Goal: Transaction & Acquisition: Purchase product/service

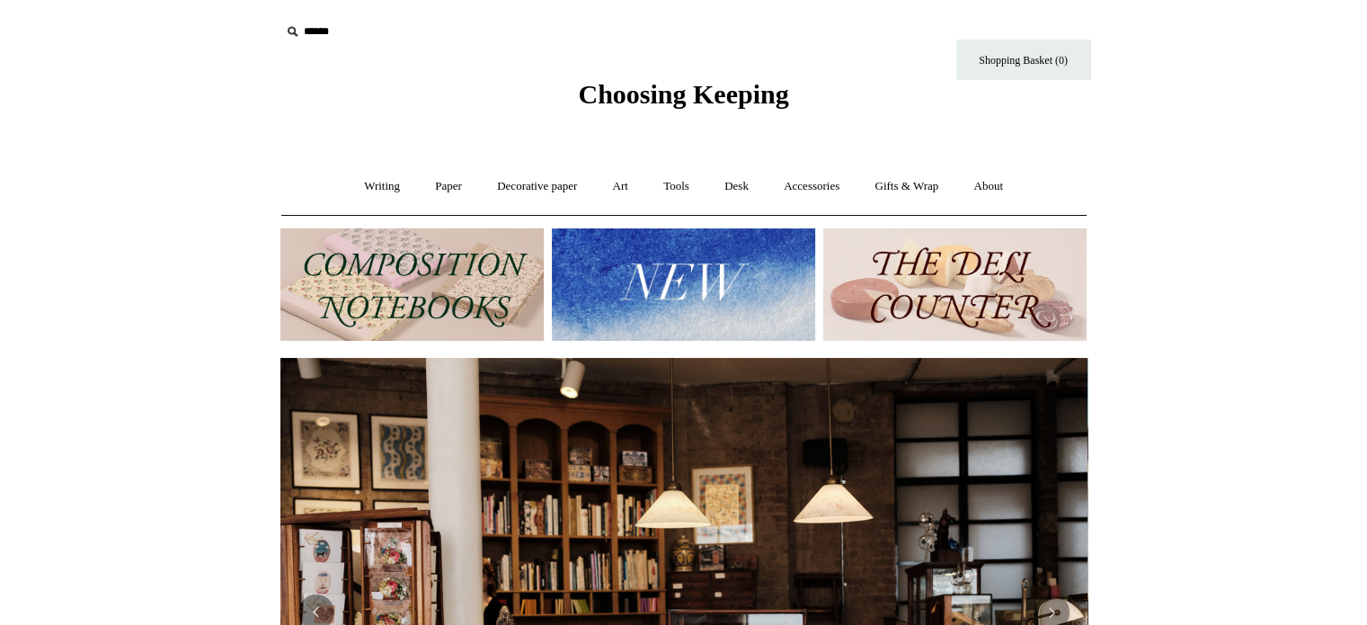
click at [431, 288] on img at bounding box center [411, 284] width 263 height 112
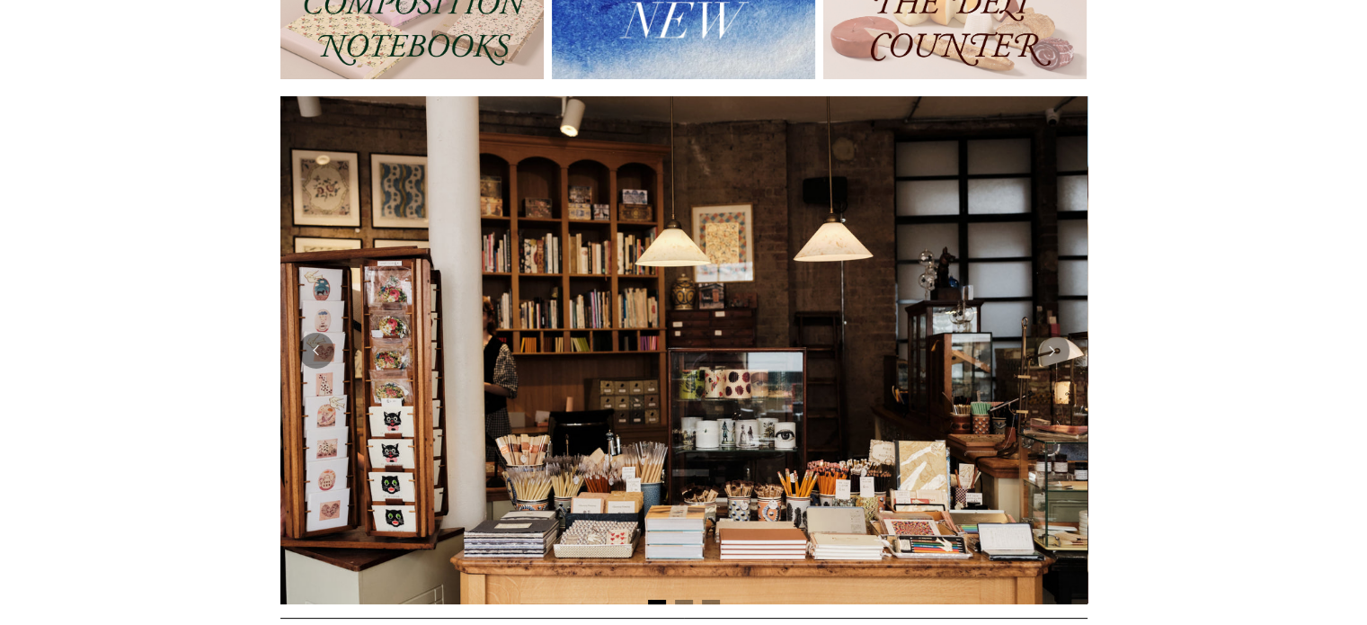
scroll to position [384, 0]
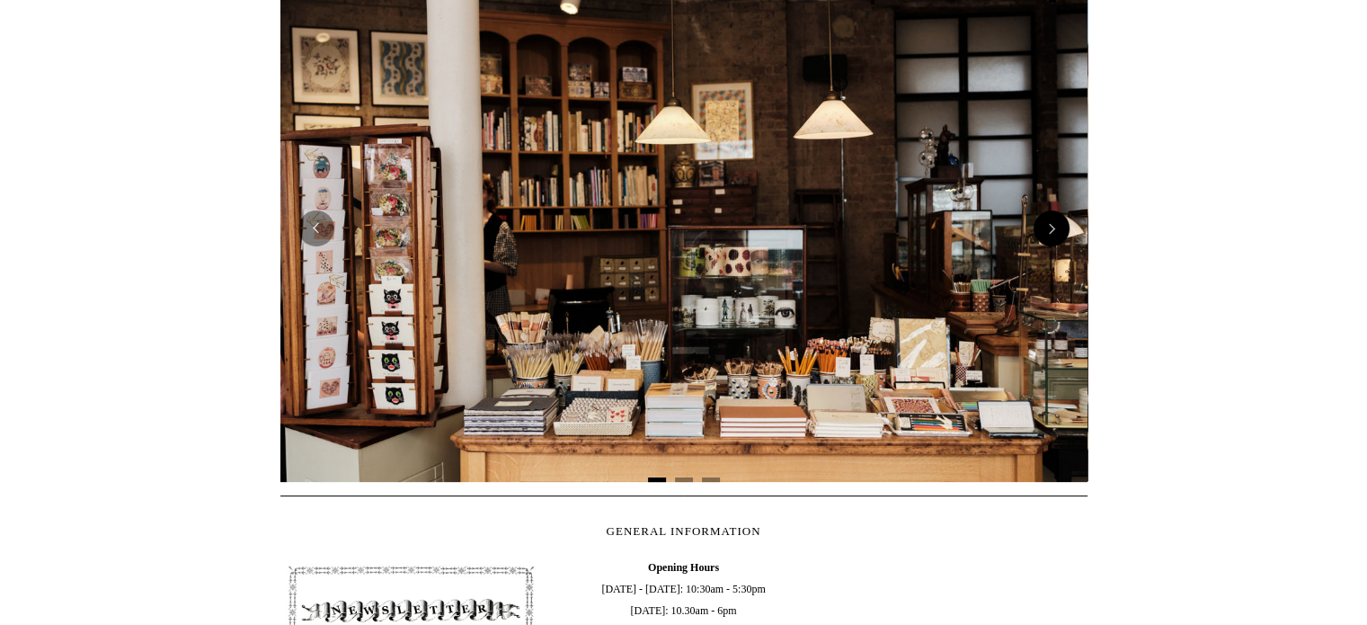
click at [1052, 219] on button "Next" at bounding box center [1052, 228] width 36 height 36
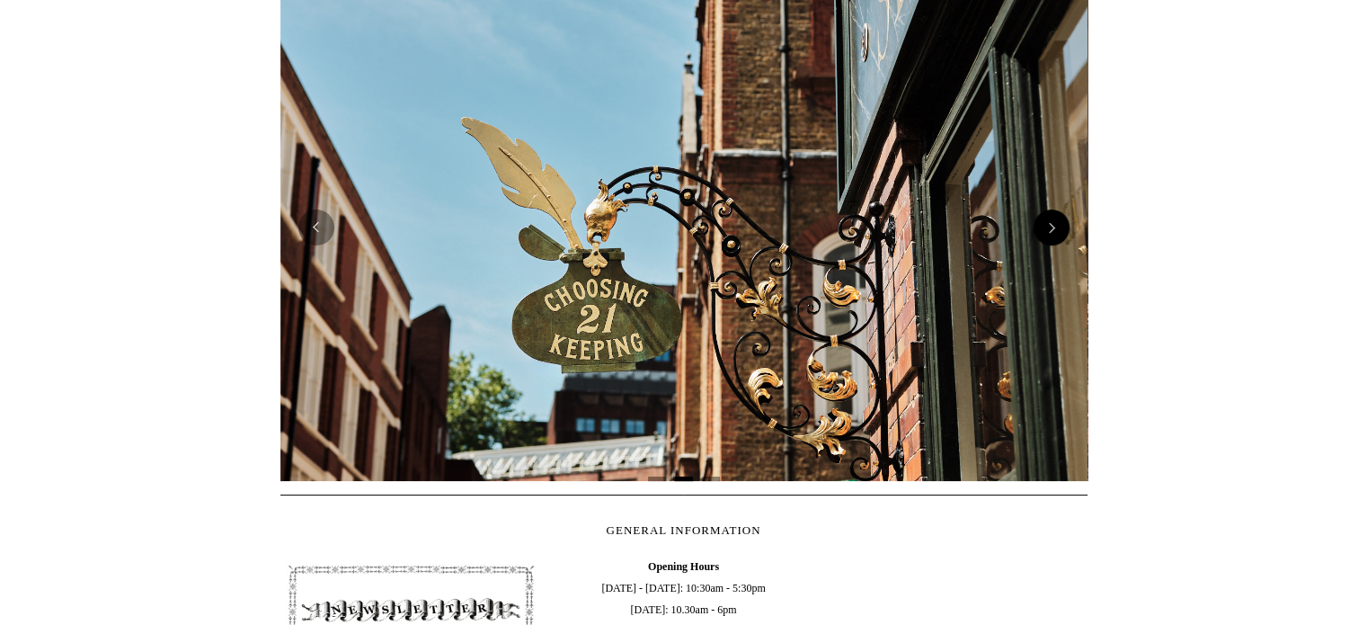
click at [1052, 229] on button "Next" at bounding box center [1052, 227] width 36 height 36
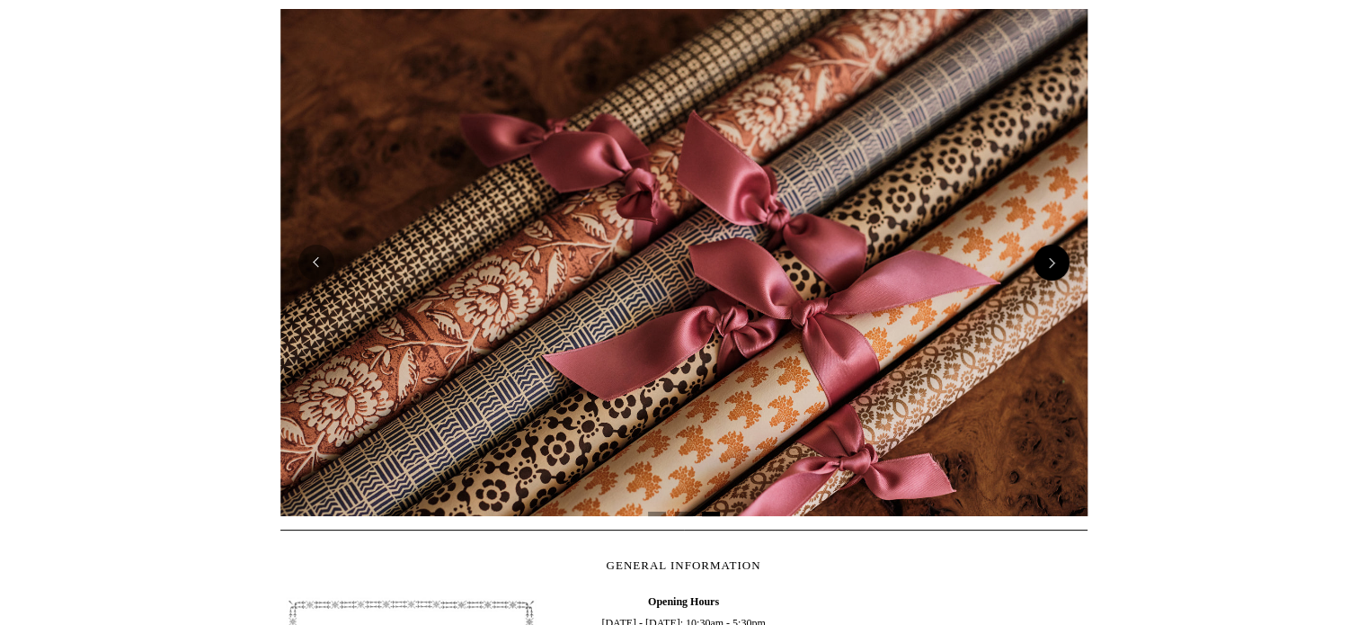
scroll to position [349, 0]
click at [1054, 258] on button "Next" at bounding box center [1052, 263] width 36 height 36
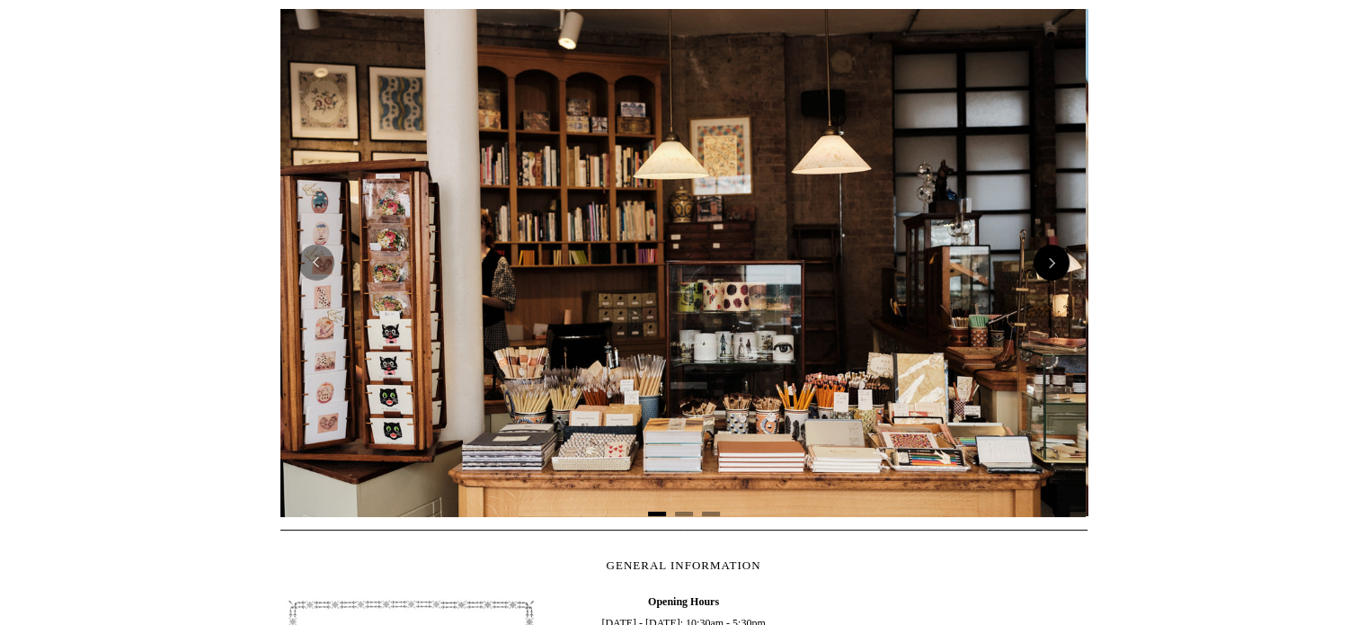
click at [1054, 258] on button "Next" at bounding box center [1052, 263] width 36 height 36
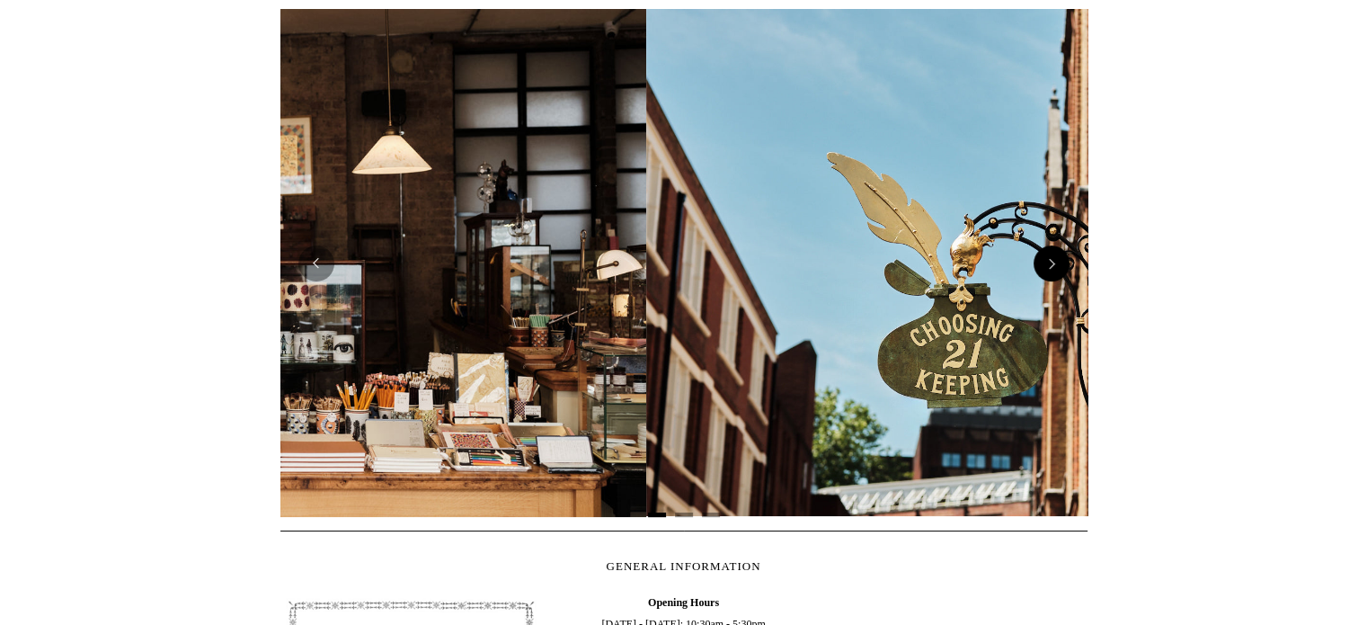
click at [1054, 258] on button "Next" at bounding box center [1052, 263] width 36 height 36
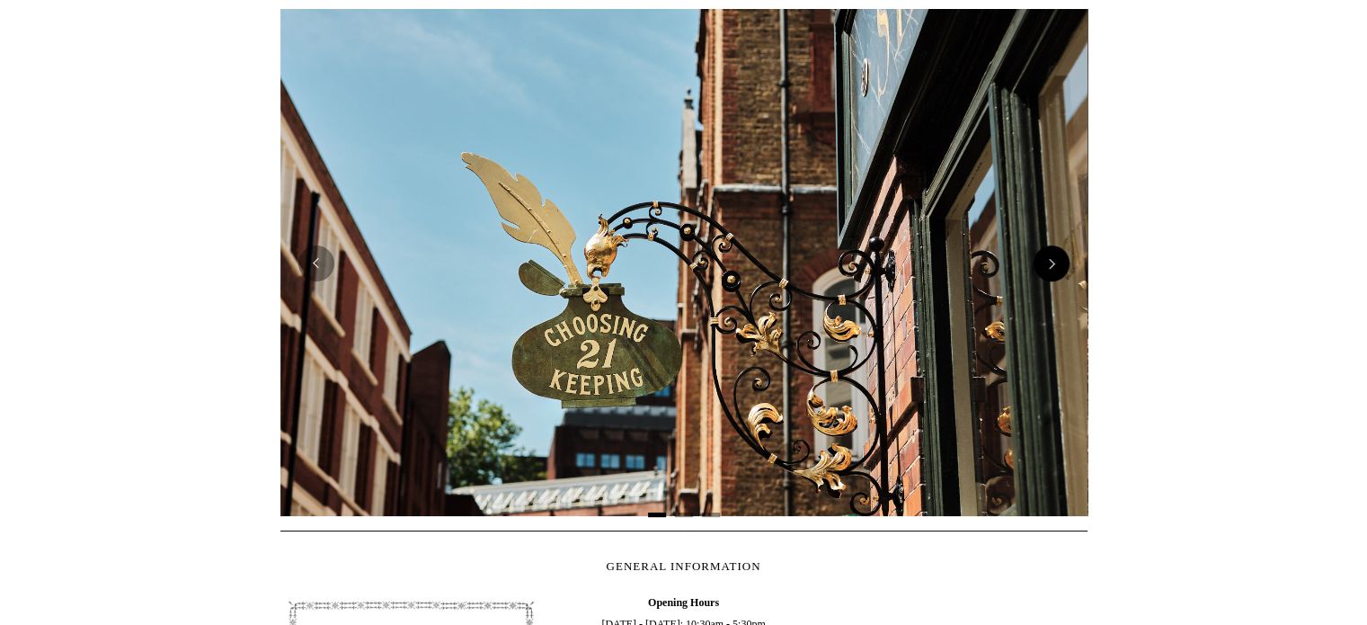
click at [1054, 258] on button "Next" at bounding box center [1052, 263] width 36 height 36
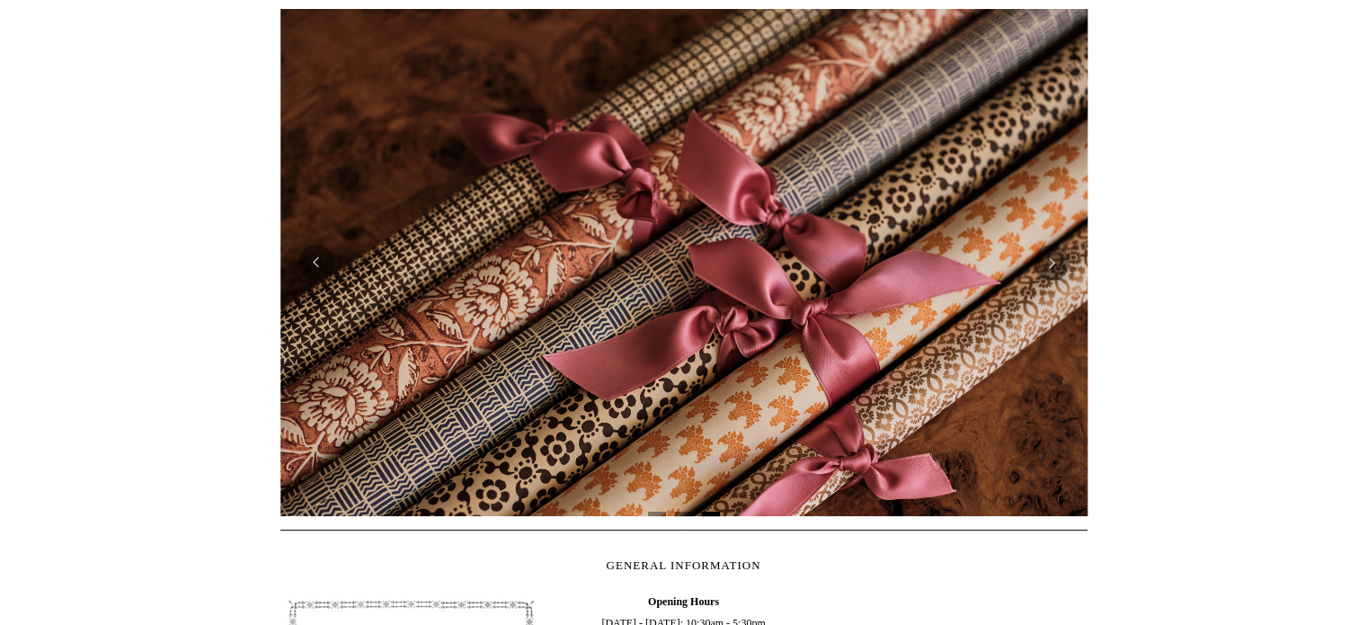
scroll to position [0, 0]
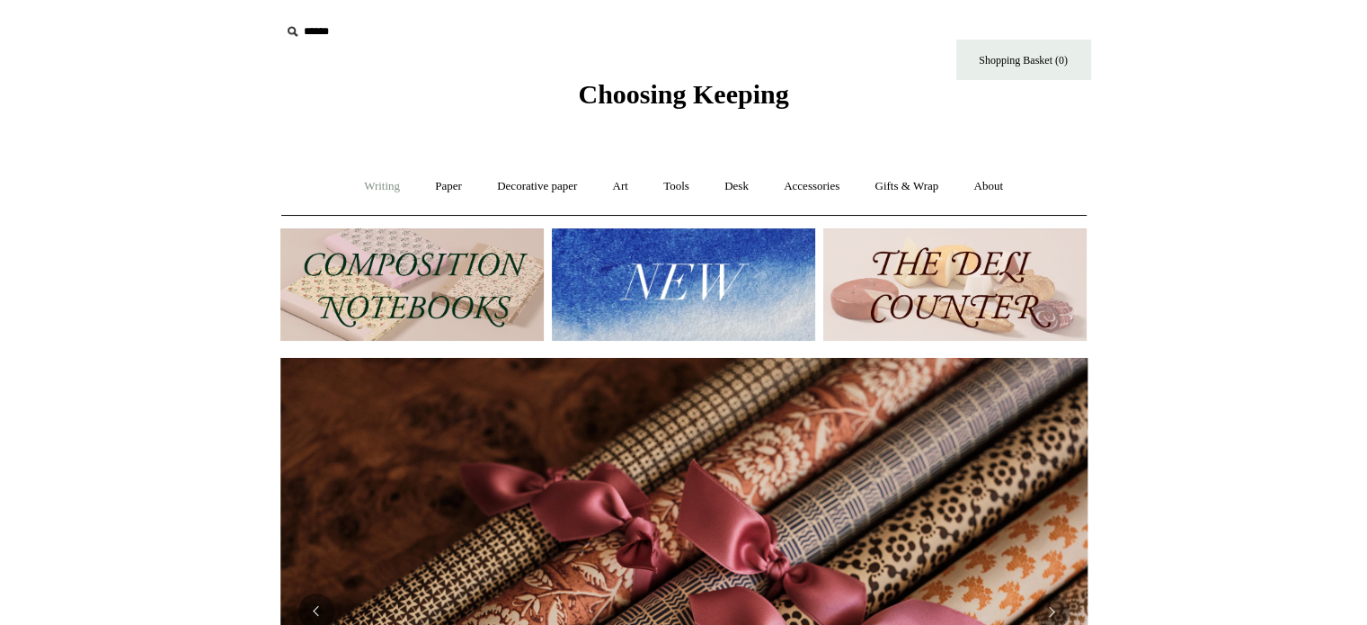
click at [378, 184] on link "Writing +" at bounding box center [382, 187] width 68 height 48
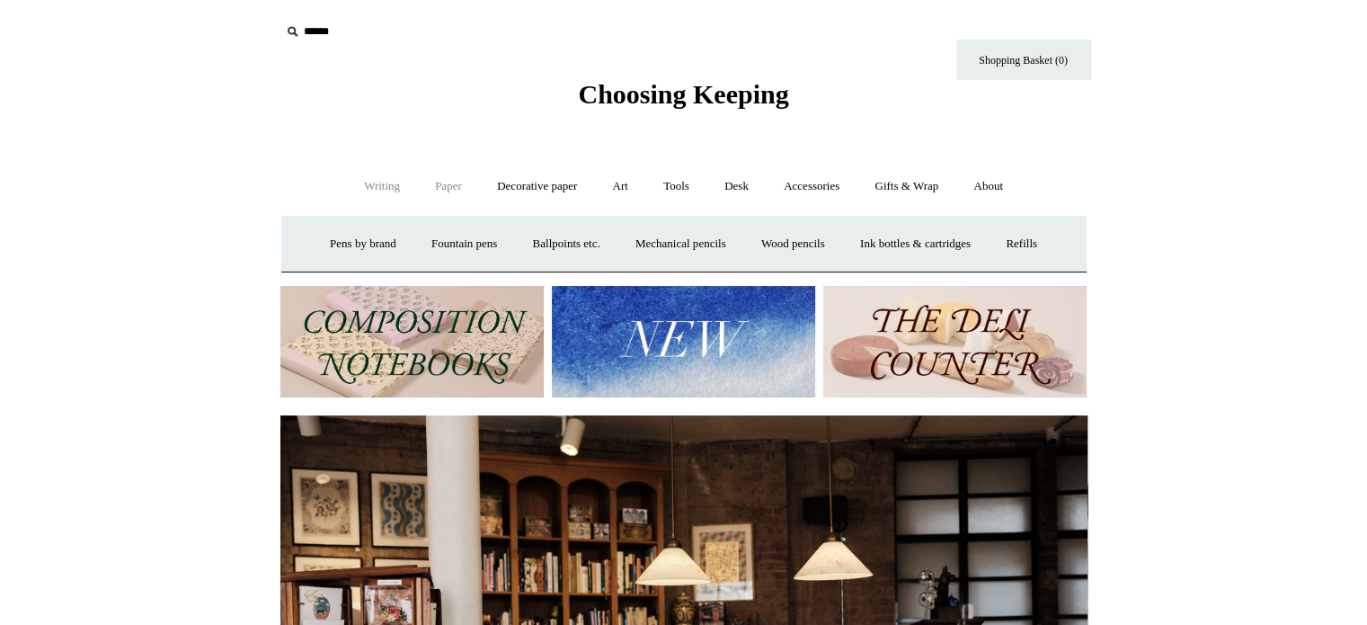
click at [448, 180] on link "Paper +" at bounding box center [448, 187] width 59 height 48
click at [509, 186] on link "Decorative paper +" at bounding box center [537, 187] width 112 height 48
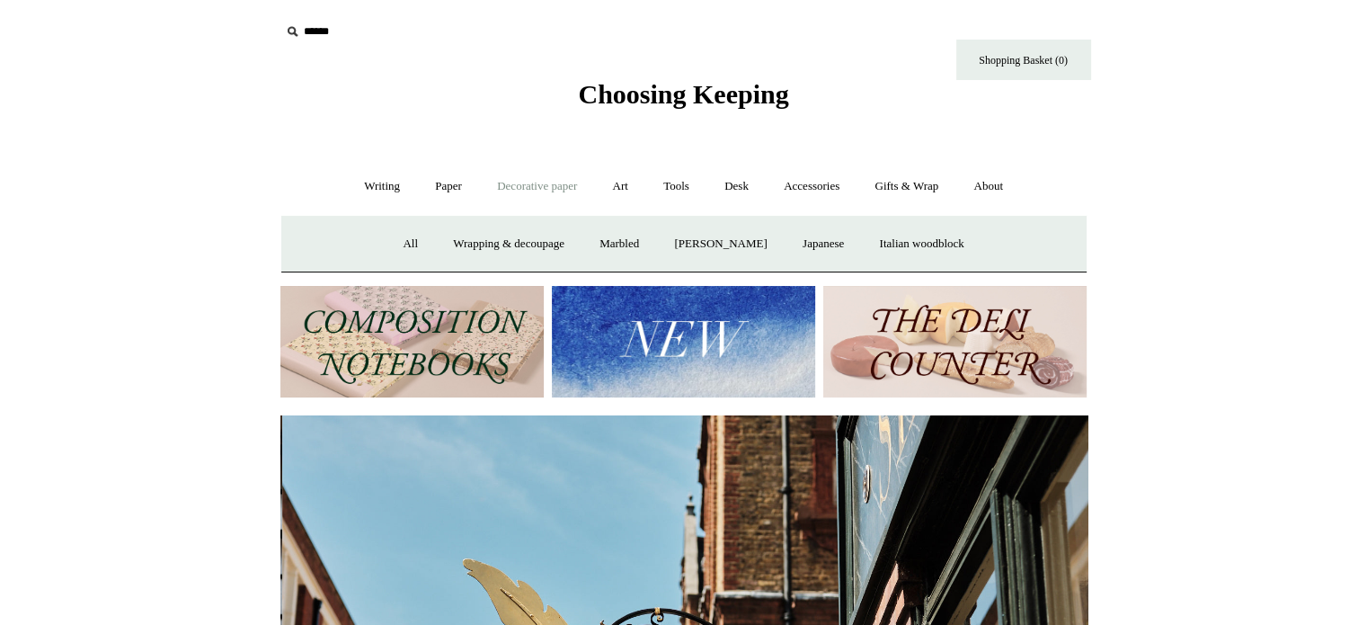
scroll to position [0, 807]
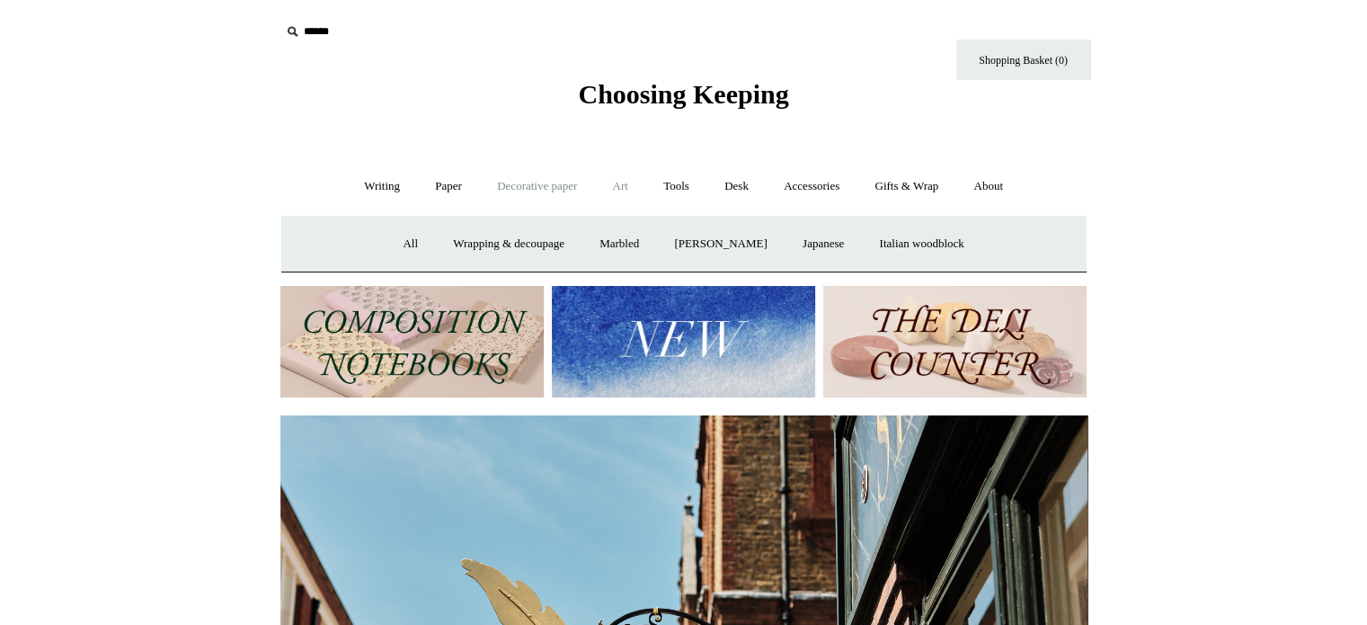
click at [613, 182] on link "Art +" at bounding box center [621, 187] width 48 height 48
click at [687, 182] on link "Tools +" at bounding box center [676, 187] width 58 height 48
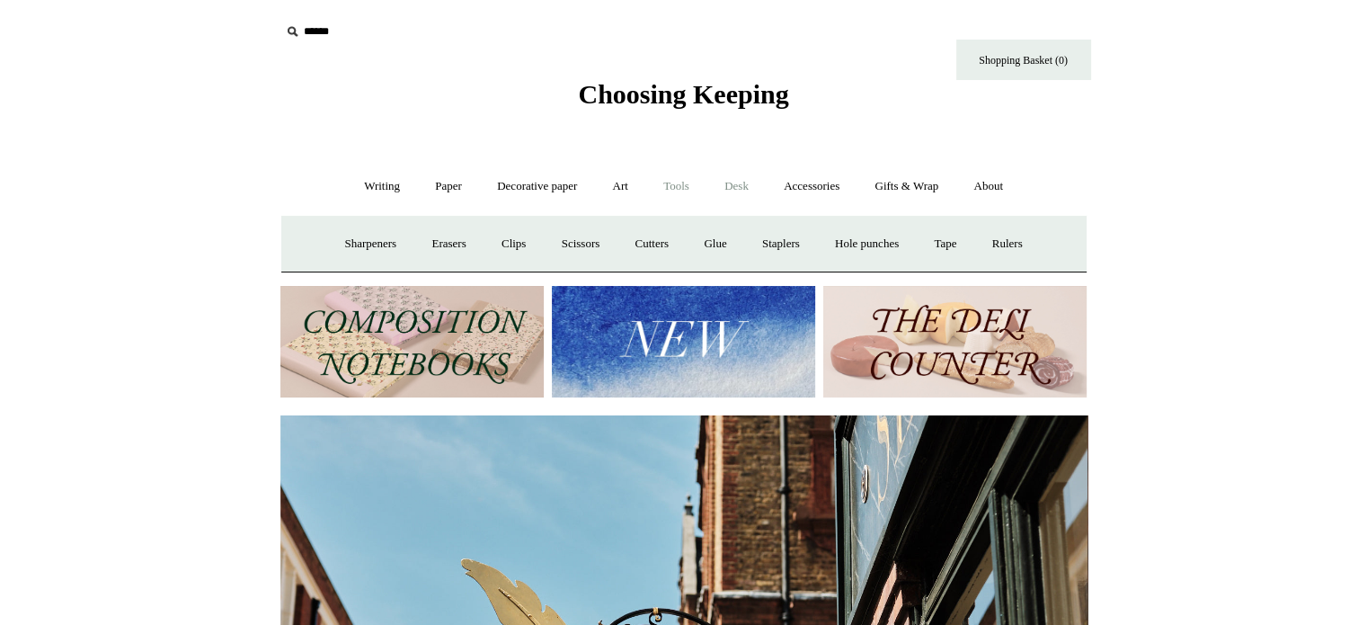
click at [741, 182] on link "Desk +" at bounding box center [736, 187] width 57 height 48
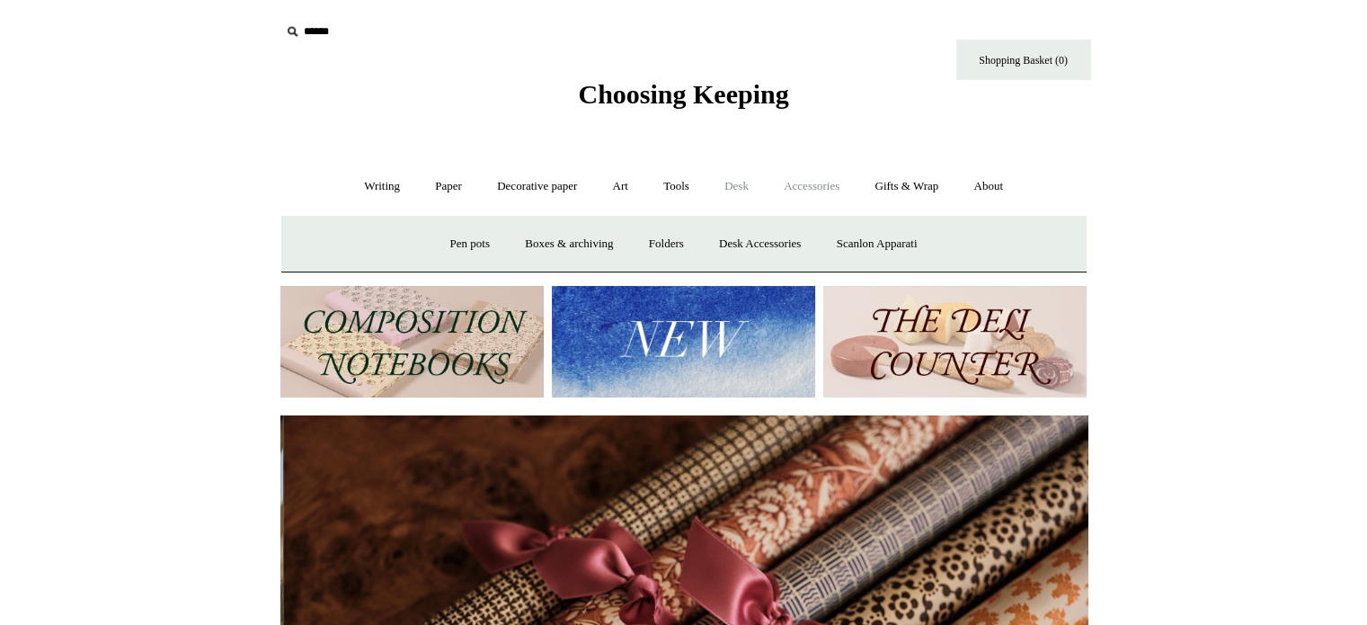
click at [802, 184] on link "Accessories +" at bounding box center [812, 187] width 88 height 48
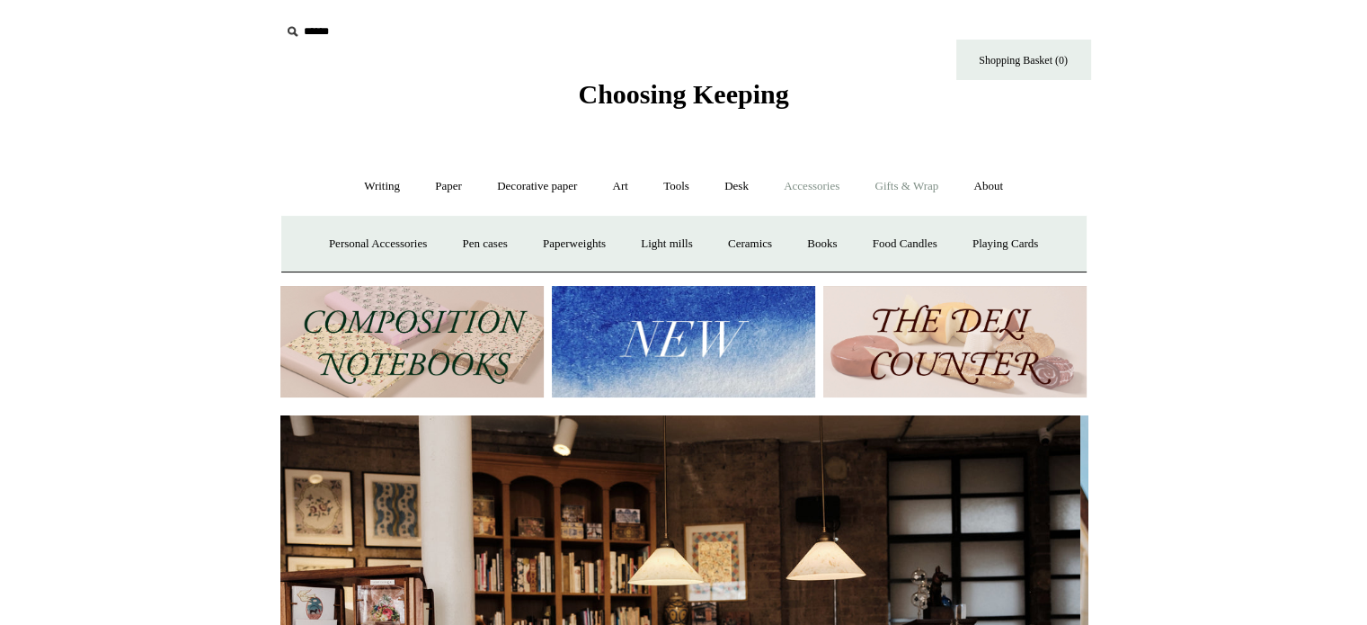
scroll to position [0, 0]
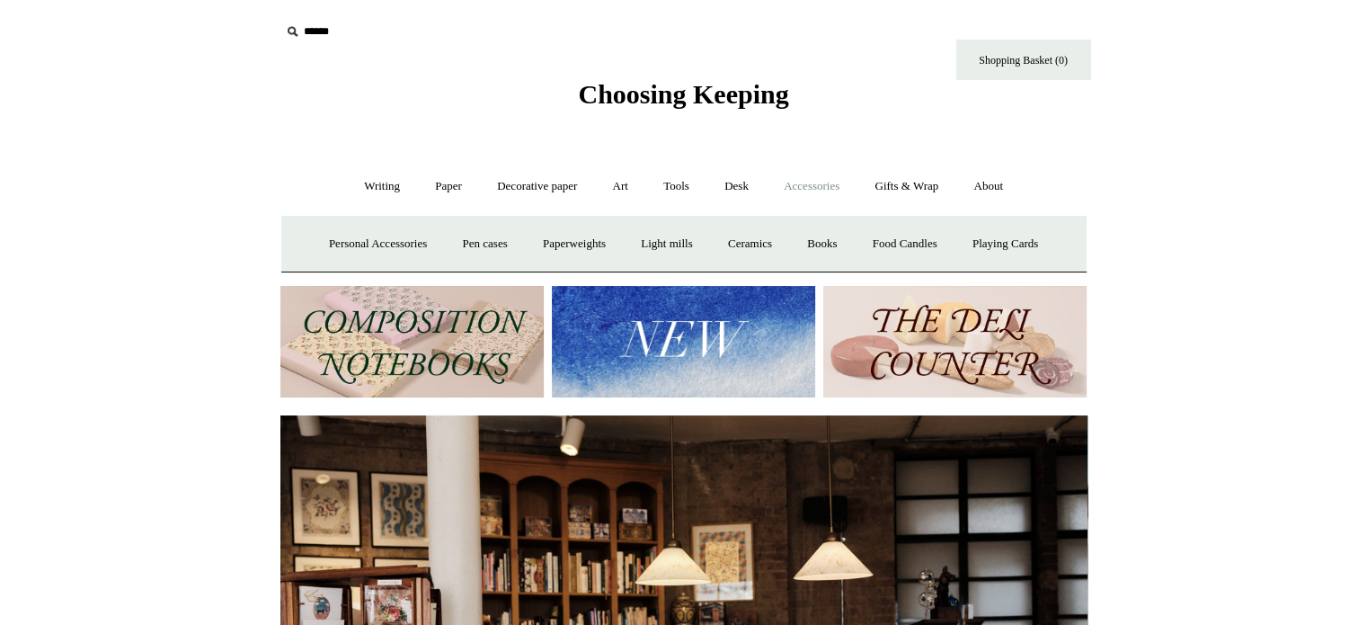
click at [467, 320] on img at bounding box center [411, 342] width 263 height 112
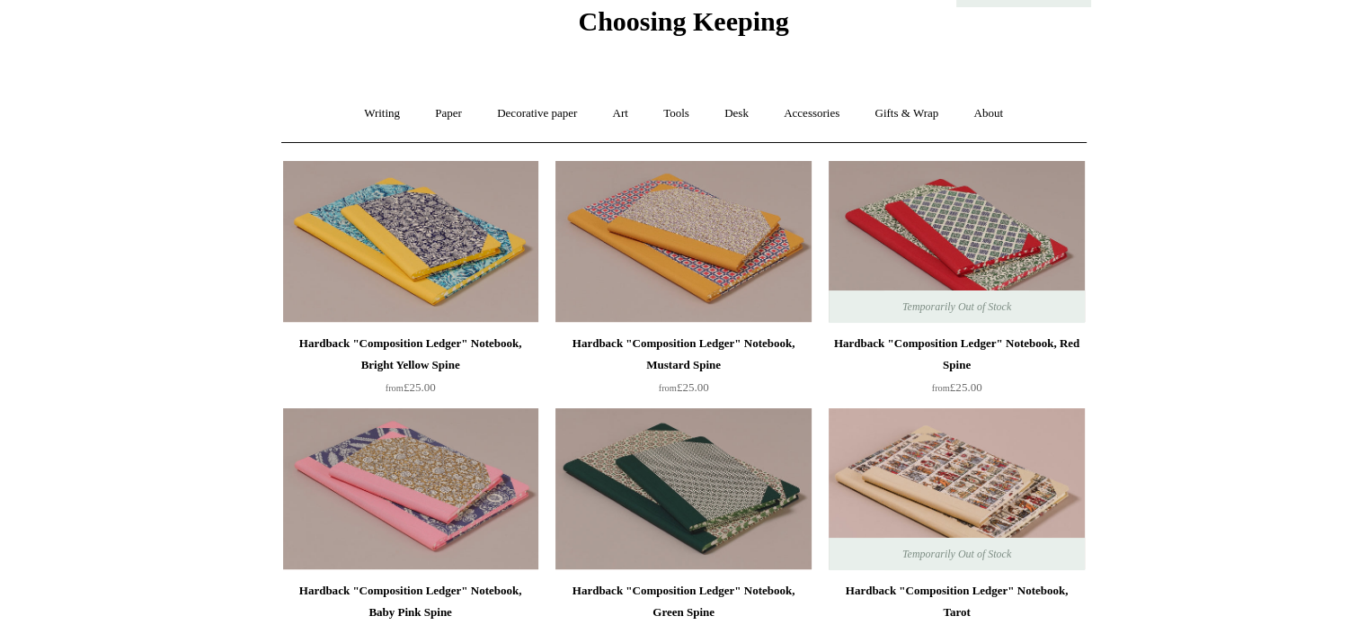
scroll to position [20, 0]
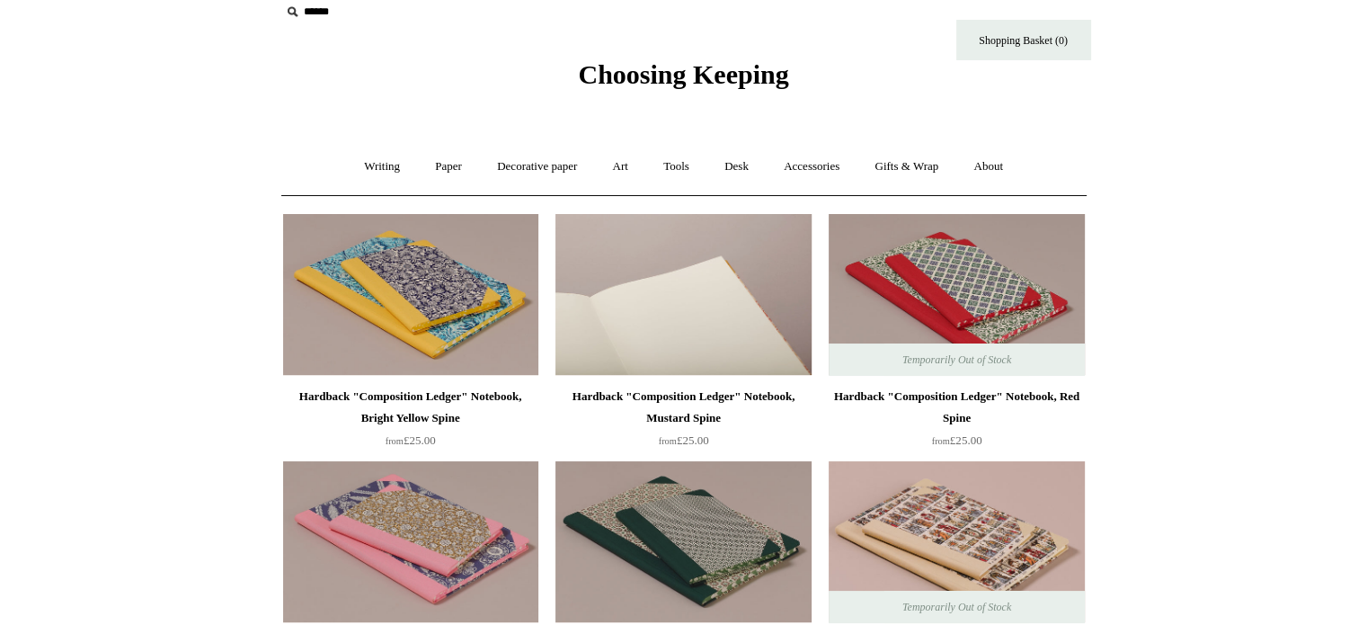
click at [685, 298] on img at bounding box center [683, 295] width 255 height 162
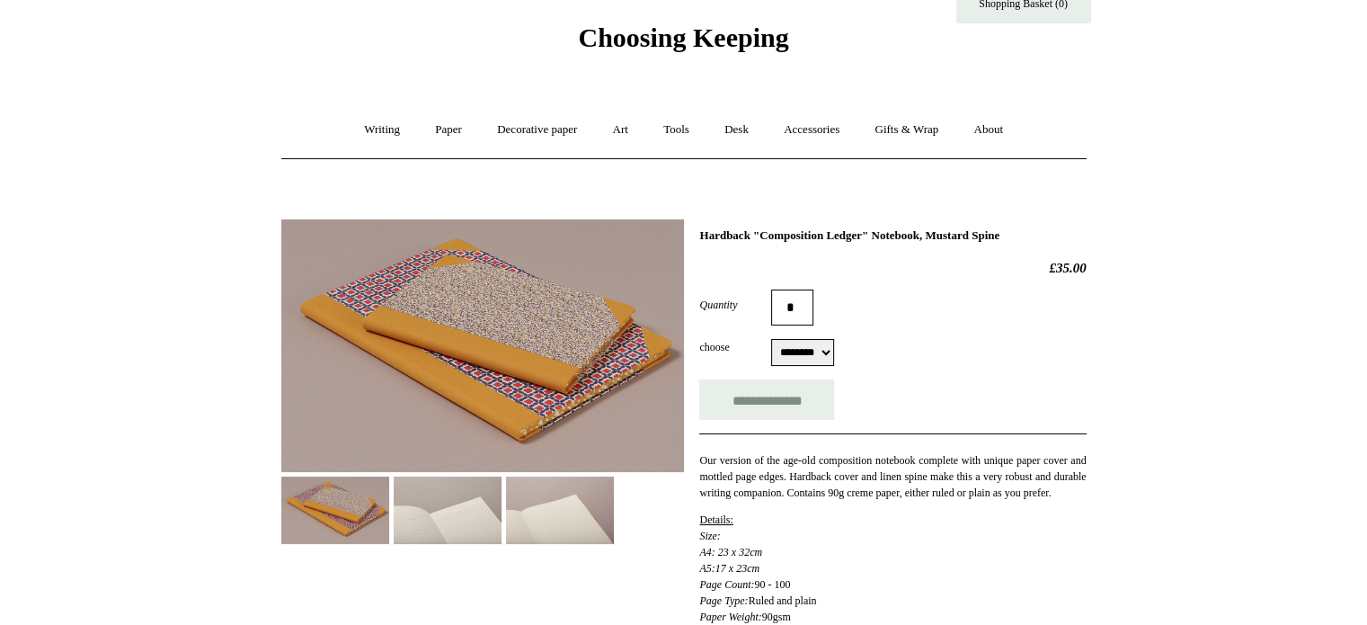
scroll to position [59, 0]
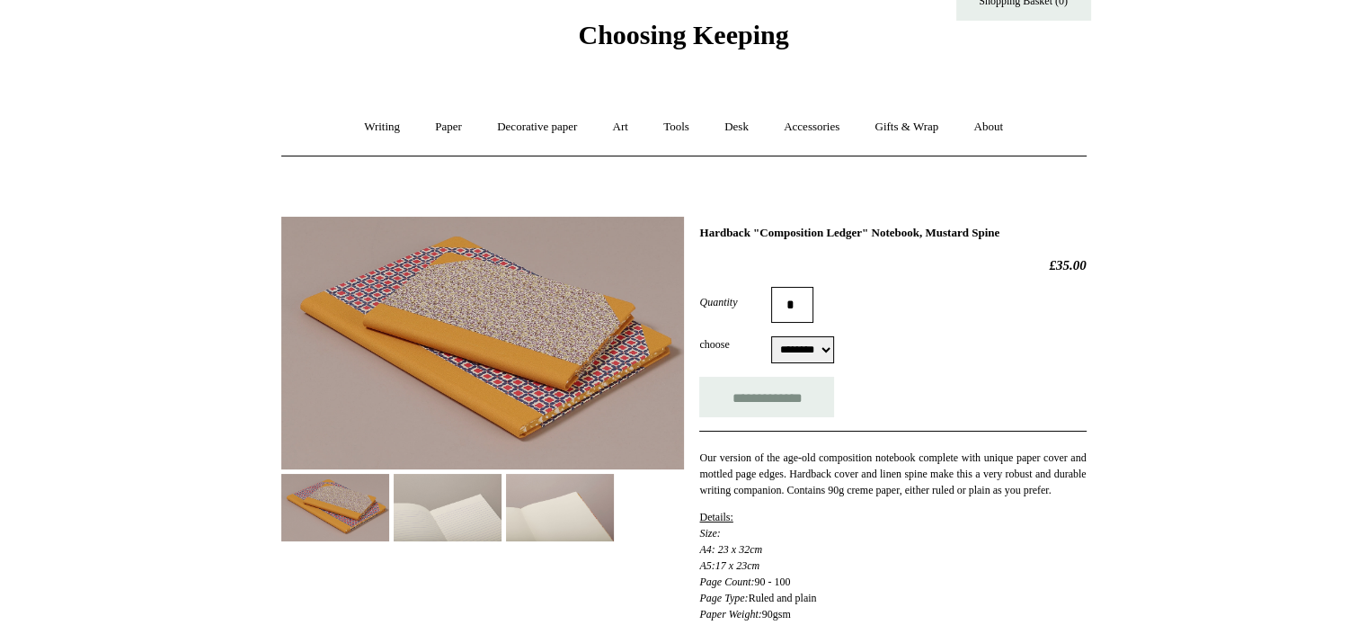
click at [795, 357] on select "******** ******** ******** ********" at bounding box center [802, 349] width 63 height 27
click at [920, 337] on div "choose ******** ******** ******** ******** ******** ******** ******** ********" at bounding box center [892, 349] width 387 height 27
click at [440, 499] on img at bounding box center [448, 507] width 108 height 67
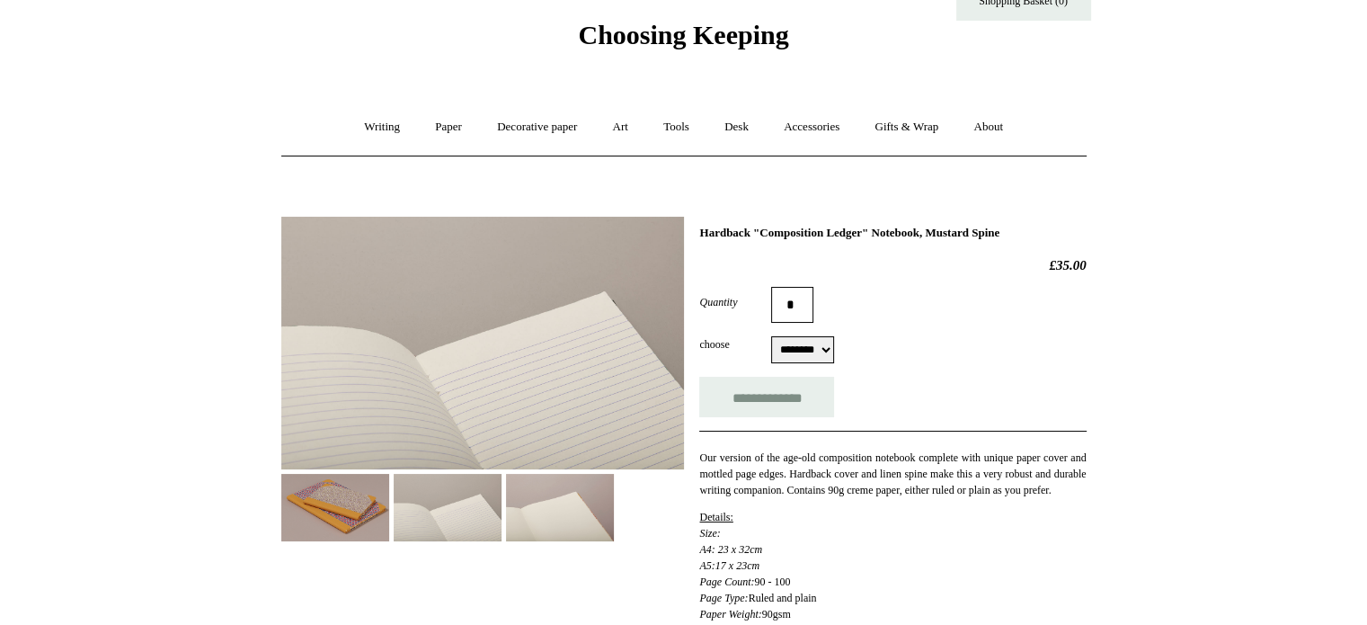
click at [542, 513] on img at bounding box center [560, 507] width 108 height 67
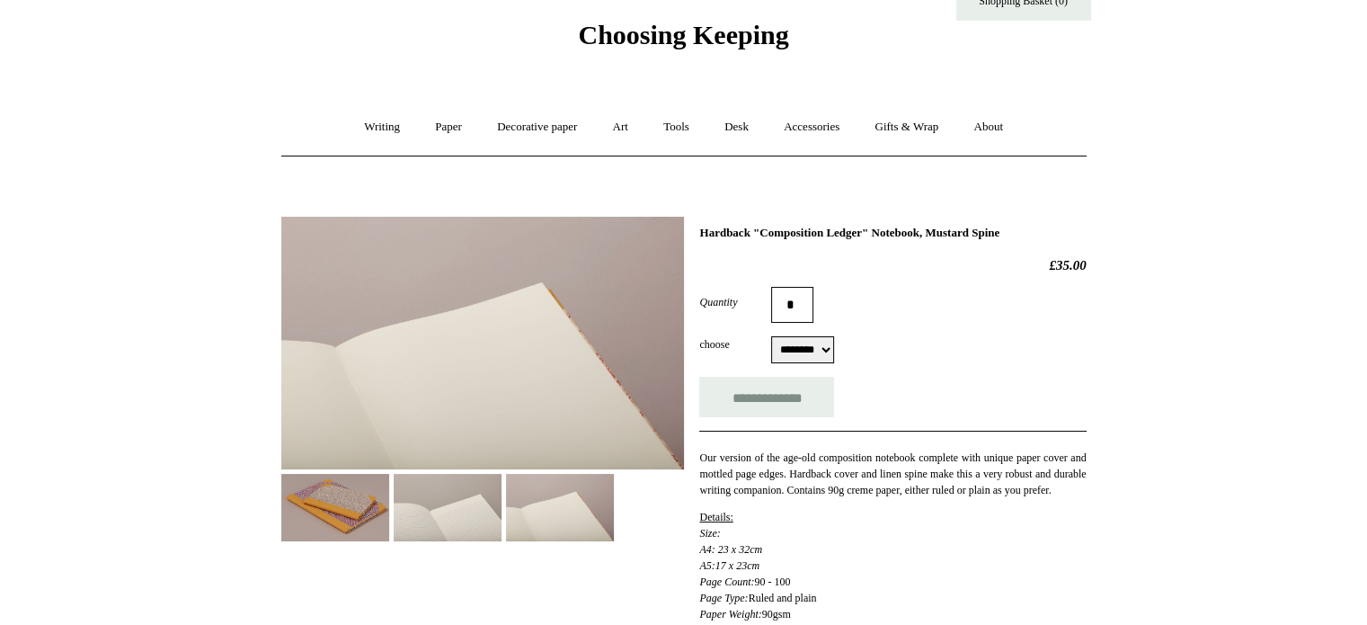
click at [460, 504] on img at bounding box center [448, 507] width 108 height 67
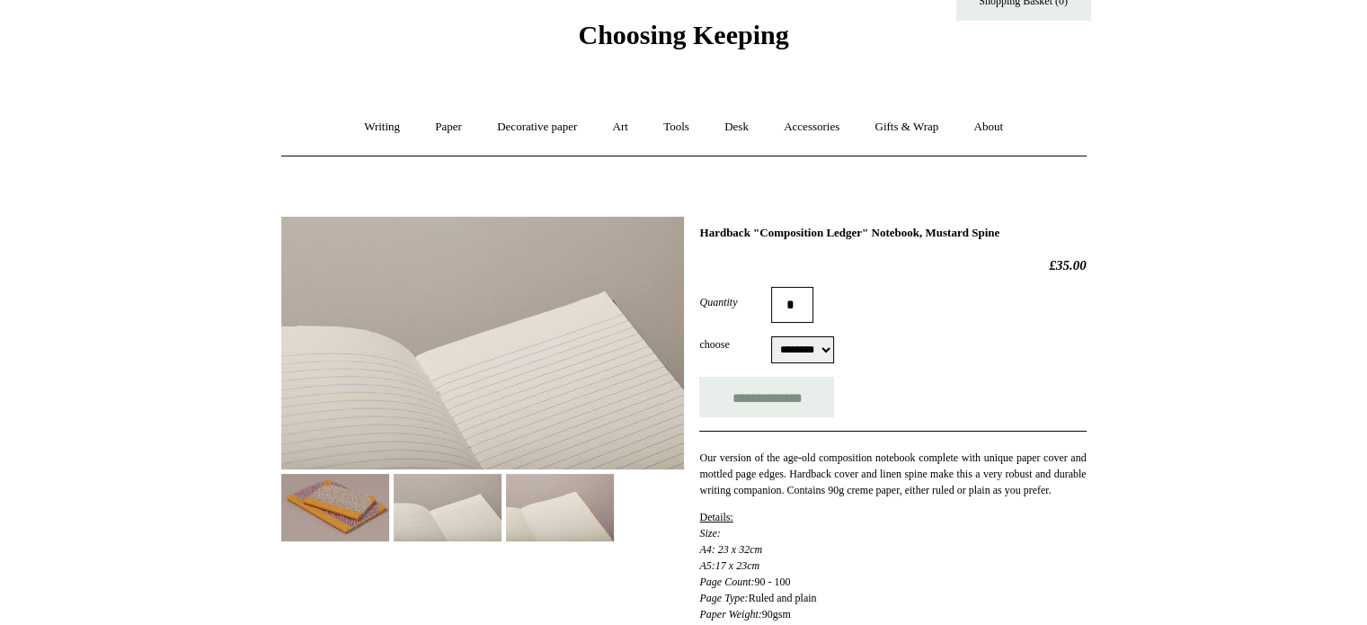
click at [817, 334] on form "**********" at bounding box center [892, 352] width 387 height 130
click at [834, 354] on select "******** ******** ******** ********" at bounding box center [802, 349] width 63 height 27
click at [771, 336] on select "******** ******** ******** ********" at bounding box center [802, 349] width 63 height 27
click at [834, 352] on select "******** ******** ******** ********" at bounding box center [802, 349] width 63 height 27
click at [771, 336] on select "******** ******** ******** ********" at bounding box center [802, 349] width 63 height 27
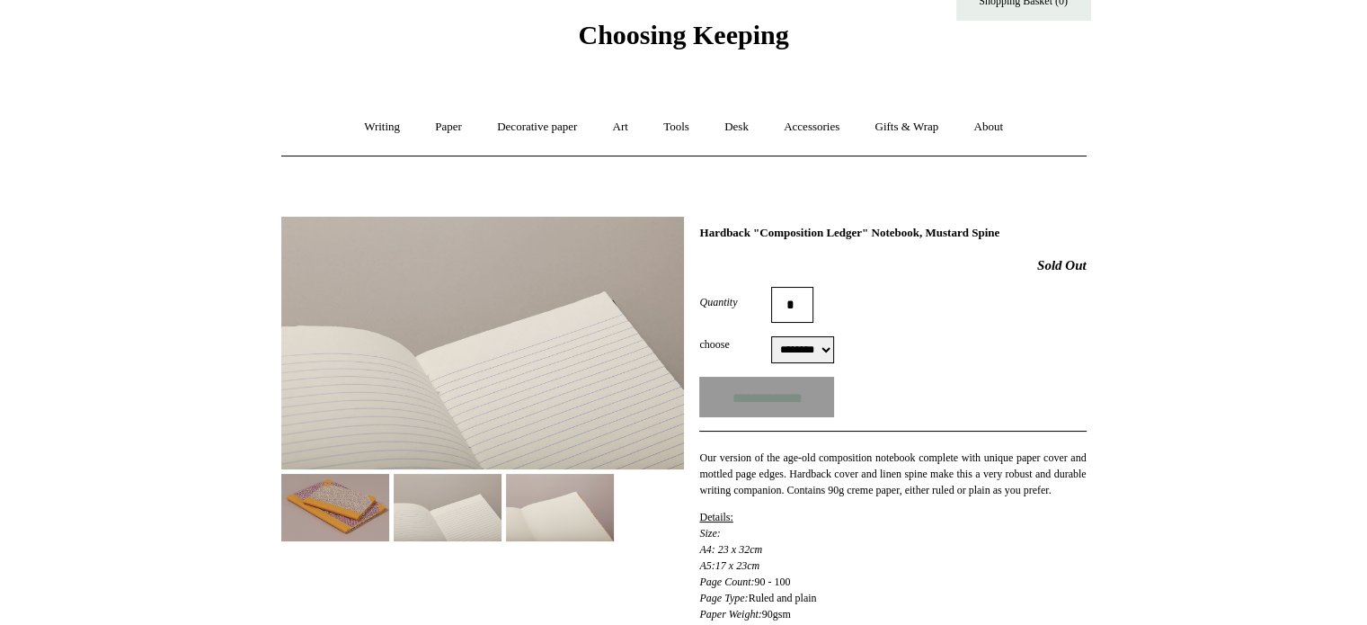
click at [831, 349] on select "******** ******** ******** ********" at bounding box center [802, 349] width 63 height 27
select select "********"
click at [771, 336] on select "******** ******** ******** ********" at bounding box center [802, 349] width 63 height 27
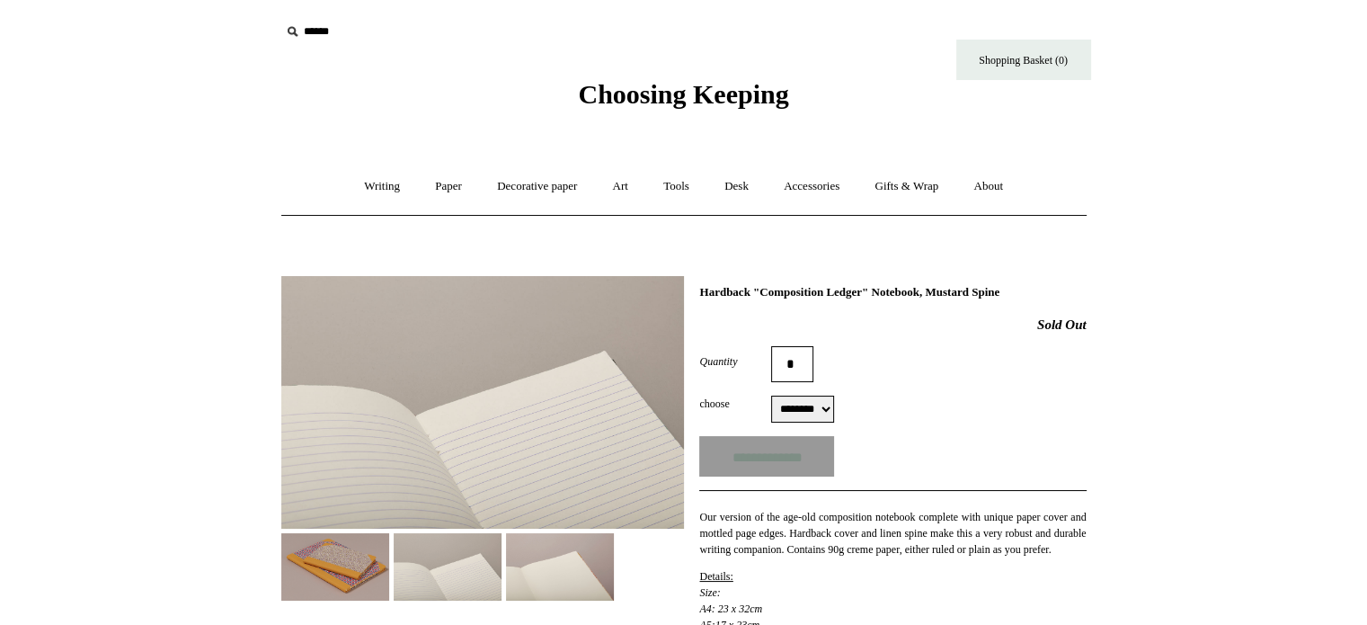
click at [625, 102] on span "Choosing Keeping" at bounding box center [683, 94] width 210 height 30
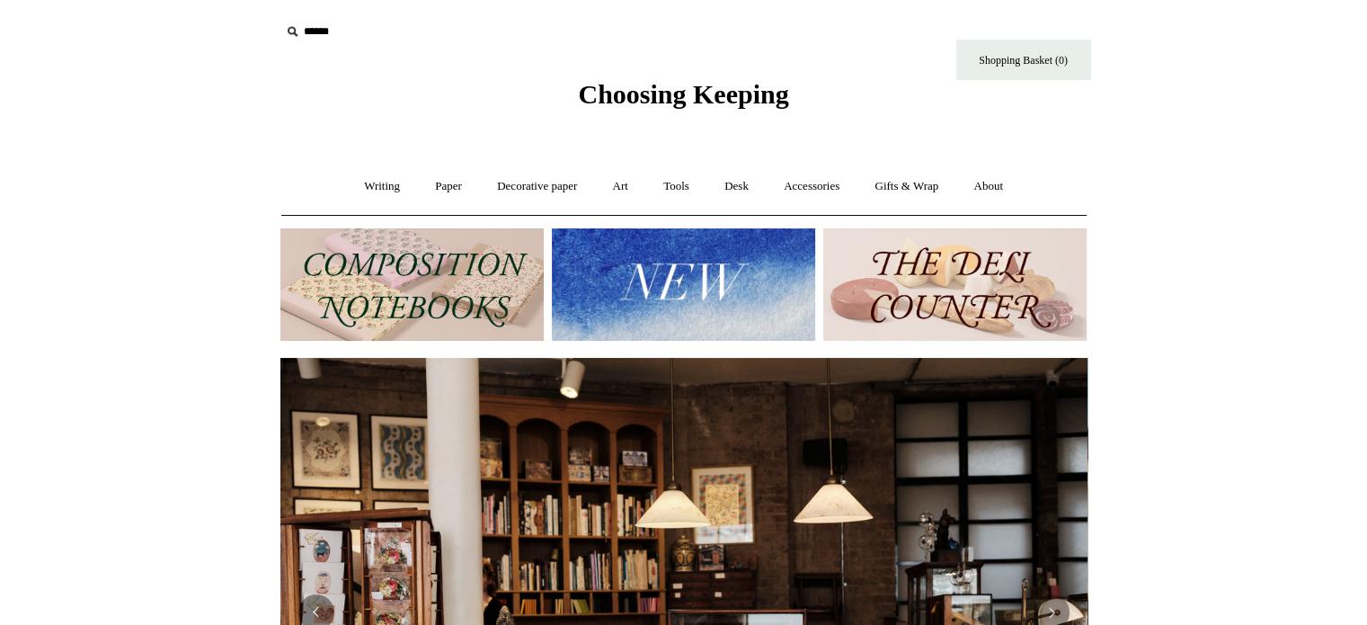
drag, startPoint x: 435, startPoint y: 0, endPoint x: 1363, endPoint y: 405, distance: 1012.0
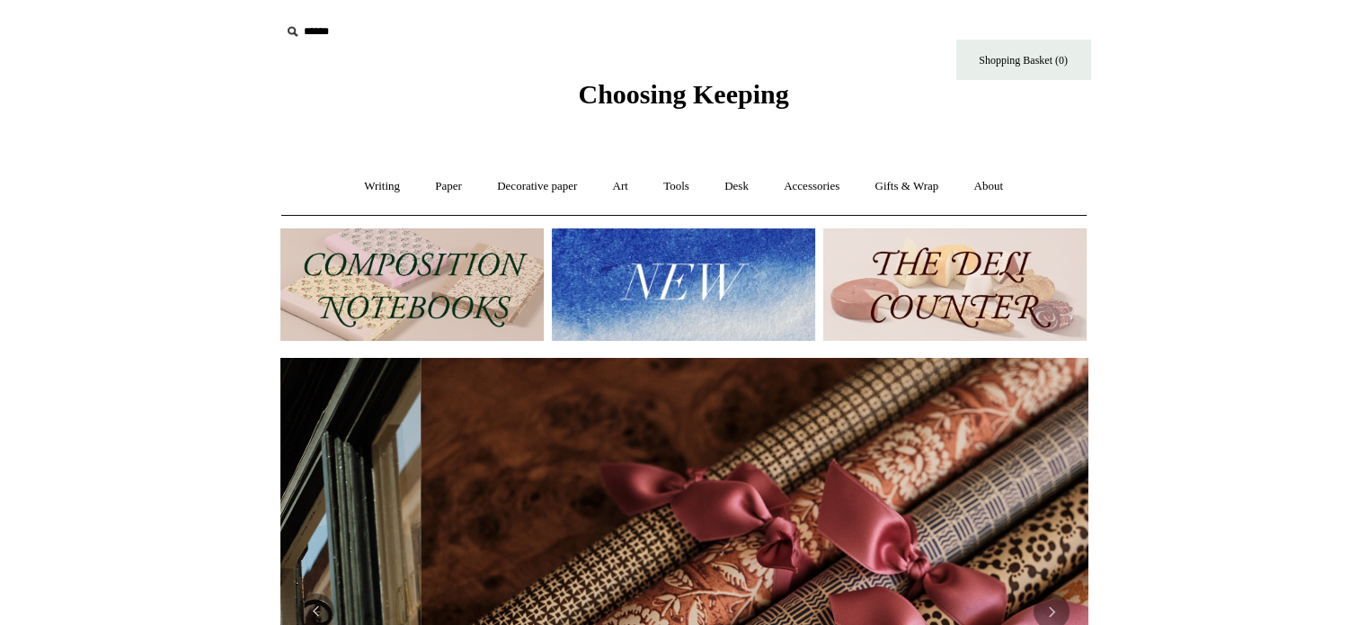
scroll to position [0, 1614]
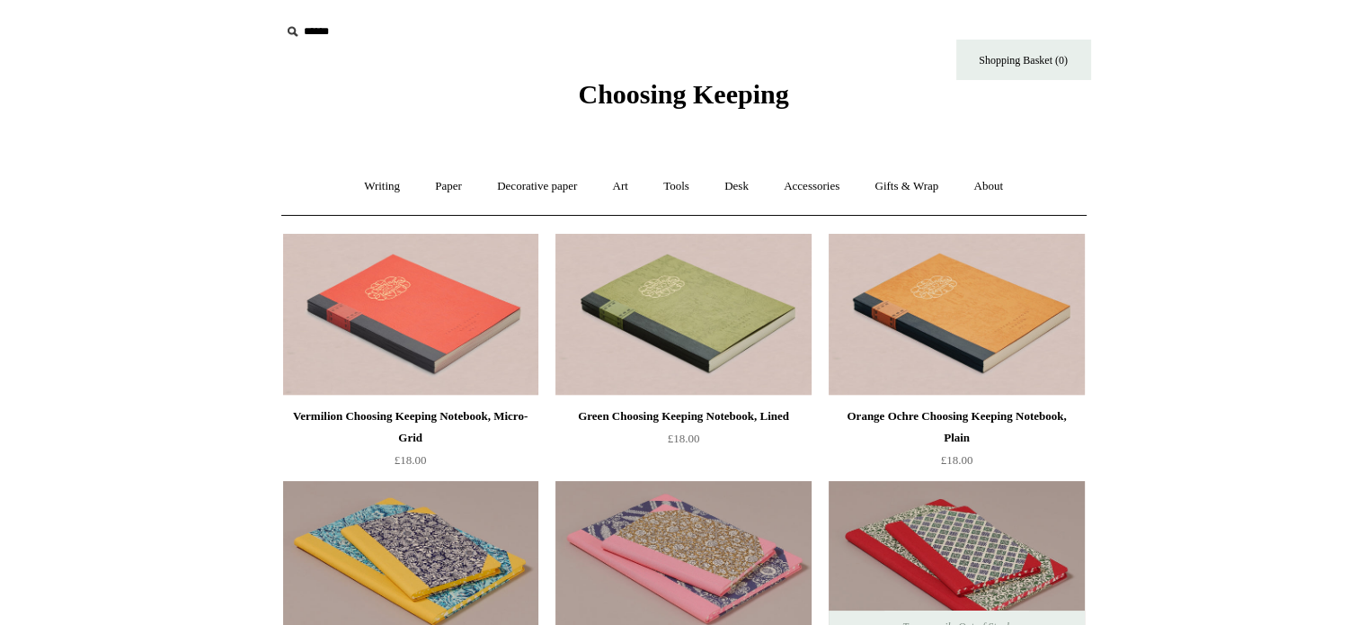
click at [651, 97] on span "Choosing Keeping" at bounding box center [683, 94] width 210 height 30
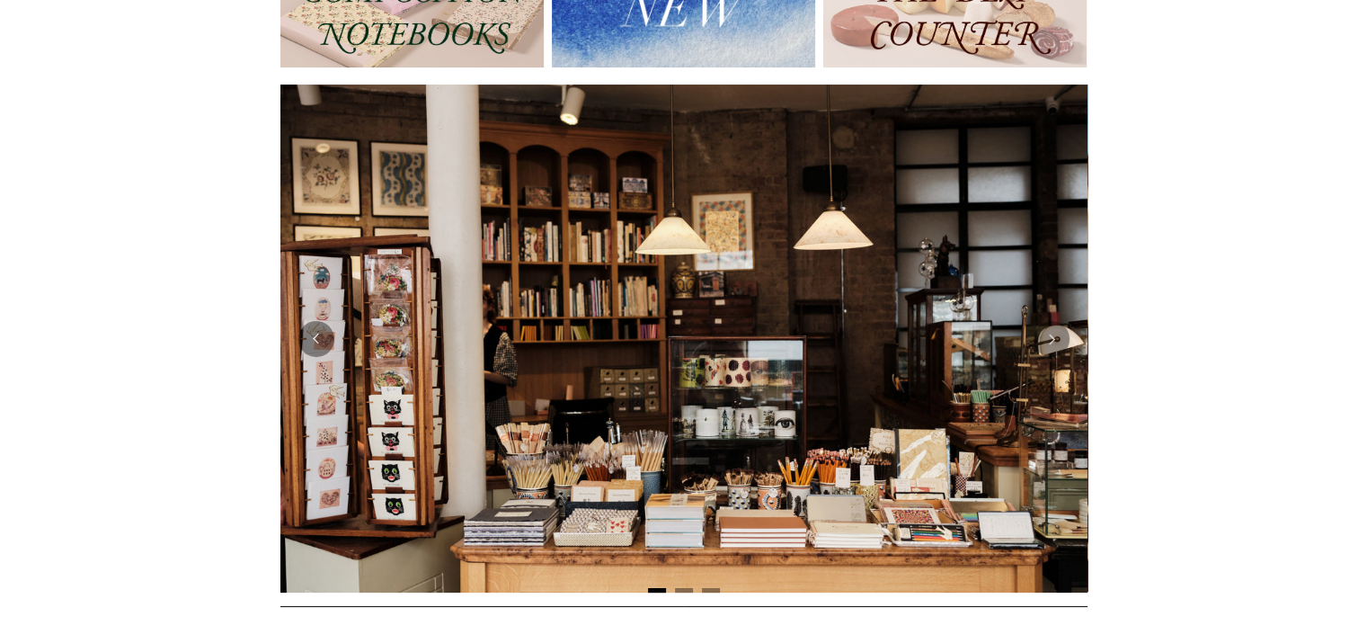
scroll to position [305, 0]
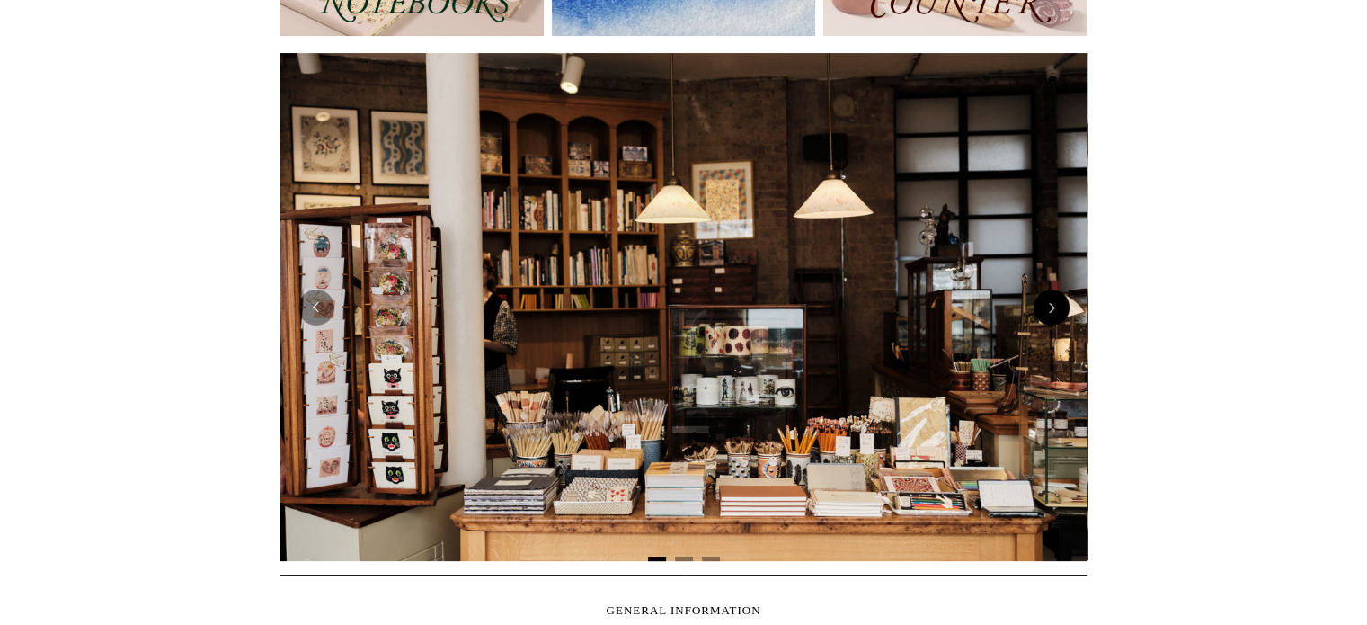
click at [1051, 304] on button "Next" at bounding box center [1052, 307] width 36 height 36
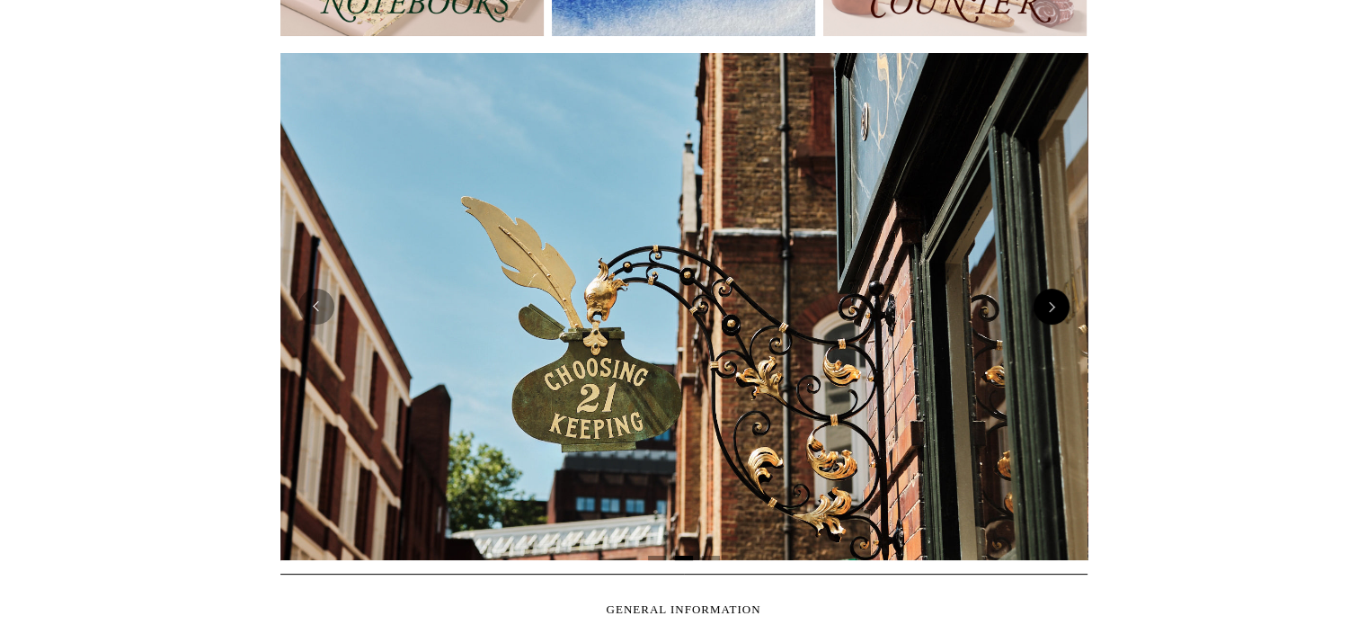
scroll to position [0, 807]
click at [1051, 304] on button "Next" at bounding box center [1052, 307] width 36 height 36
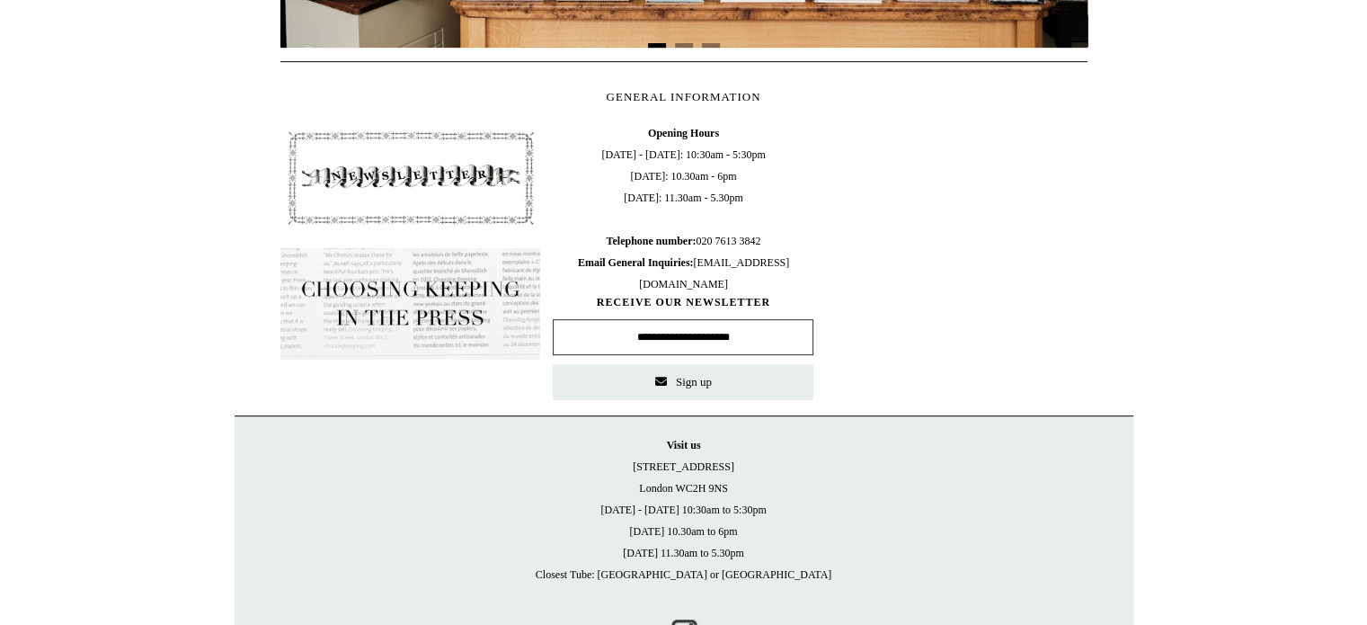
scroll to position [0, 0]
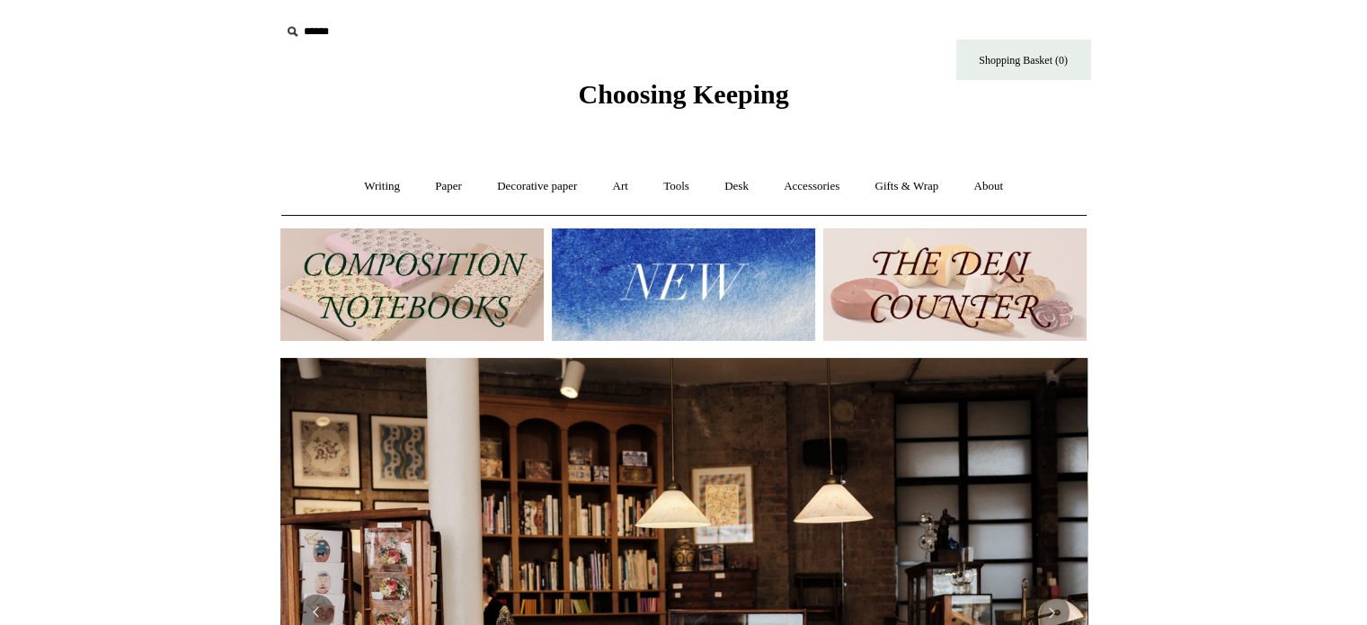
click at [454, 275] on img at bounding box center [411, 284] width 263 height 112
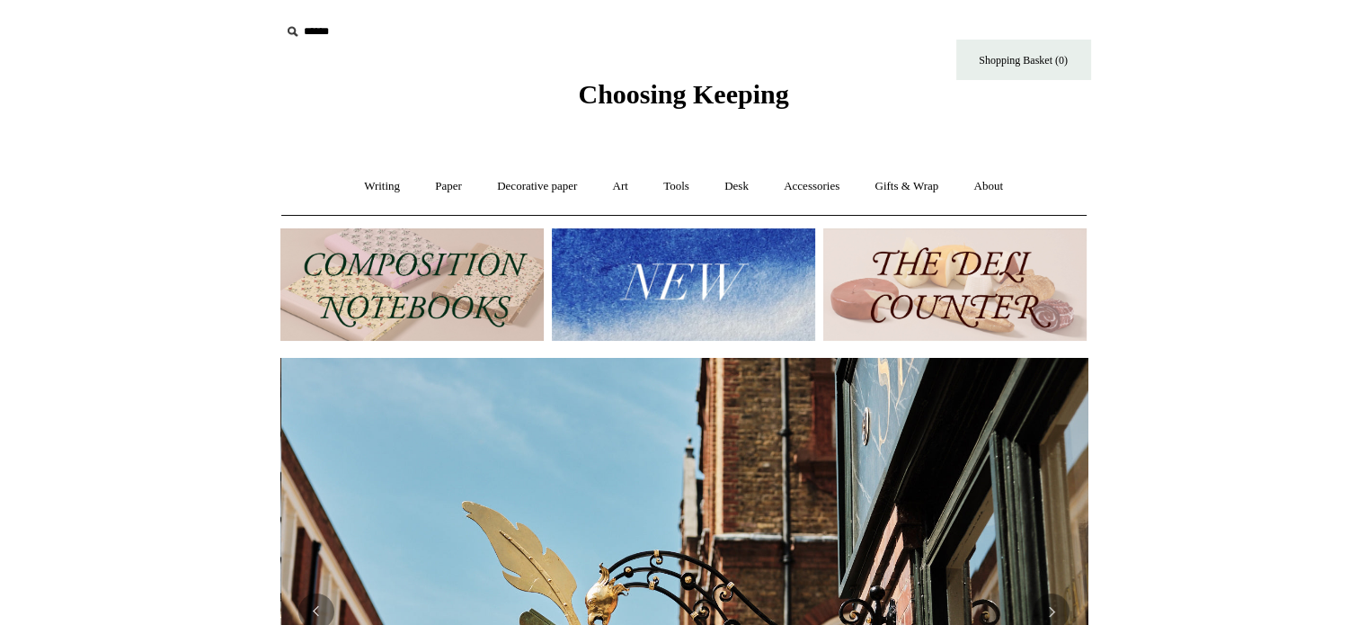
scroll to position [0, 807]
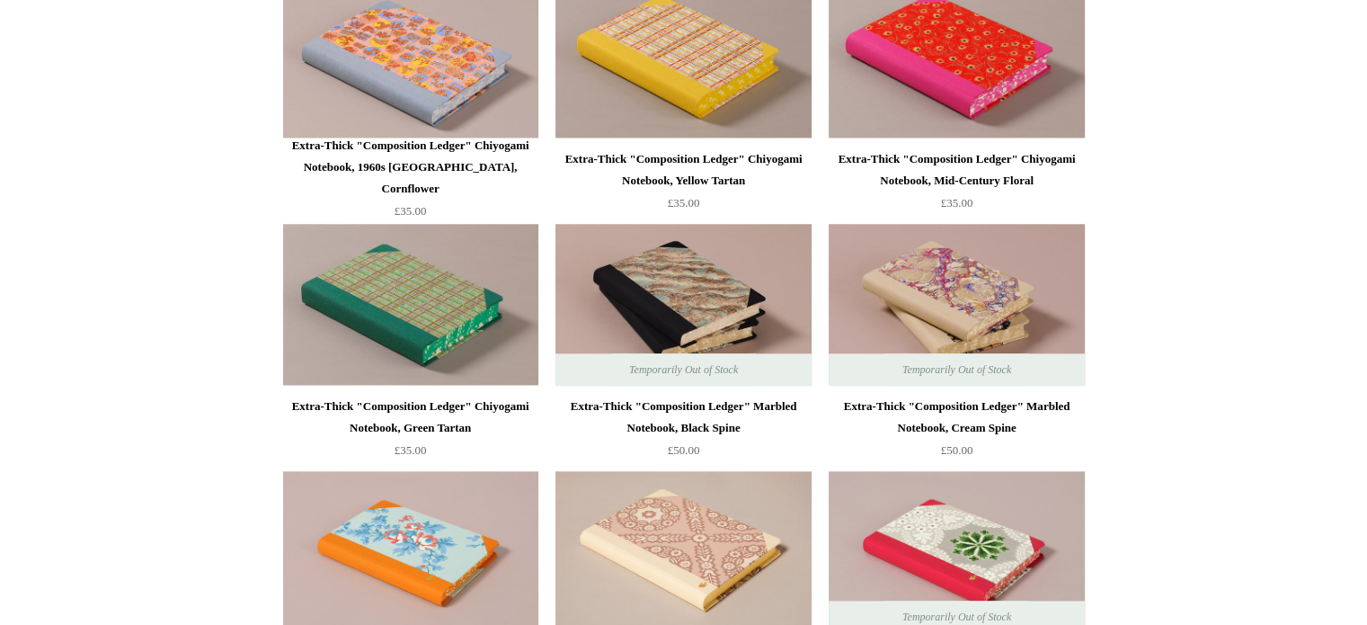
scroll to position [1997, 0]
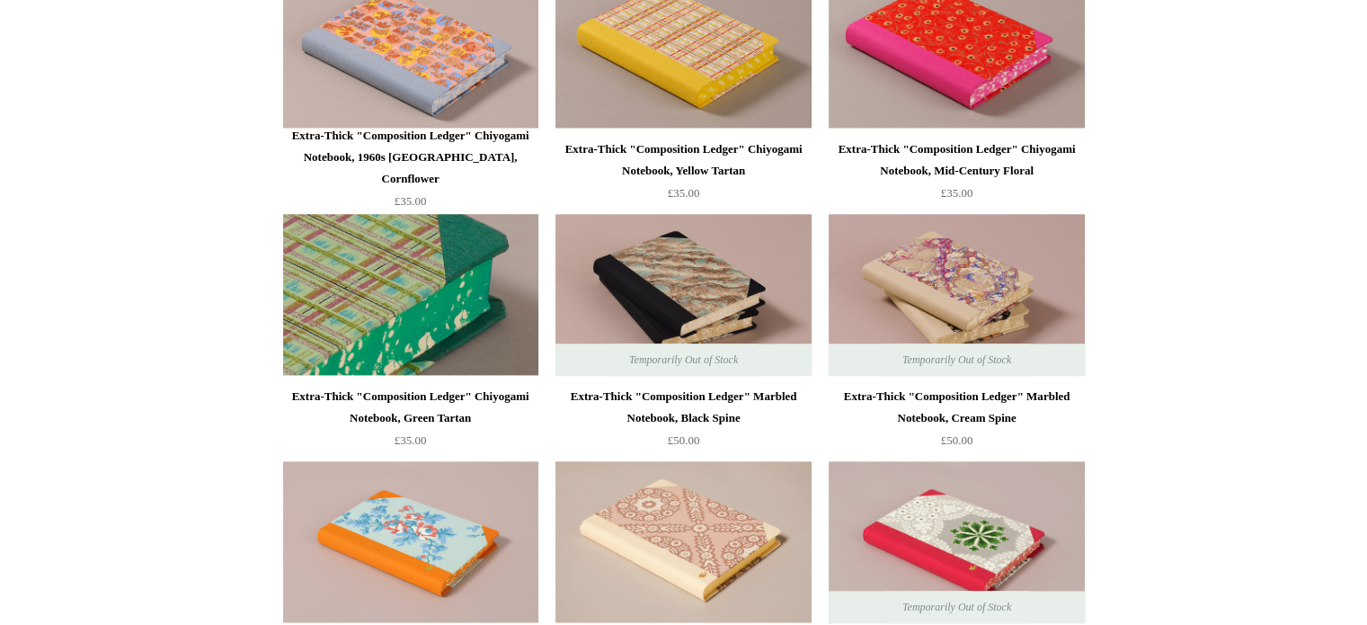
click at [430, 323] on img at bounding box center [410, 295] width 255 height 162
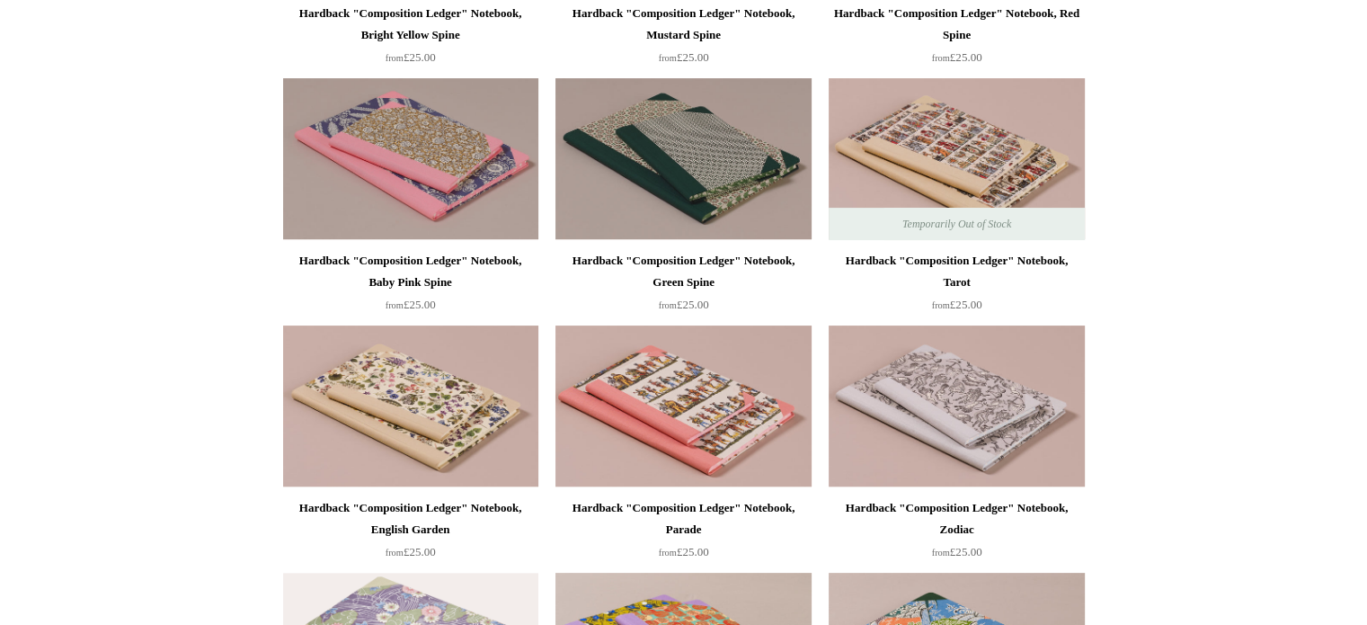
scroll to position [0, 0]
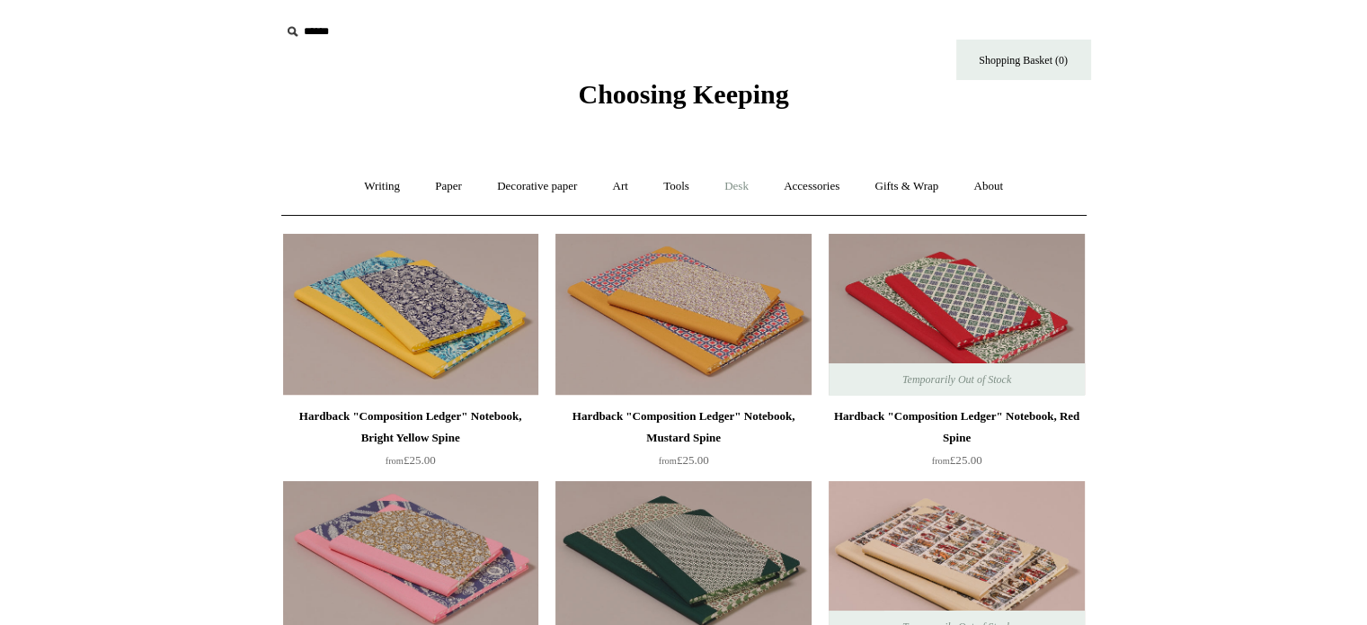
click at [738, 180] on link "Desk +" at bounding box center [736, 187] width 57 height 48
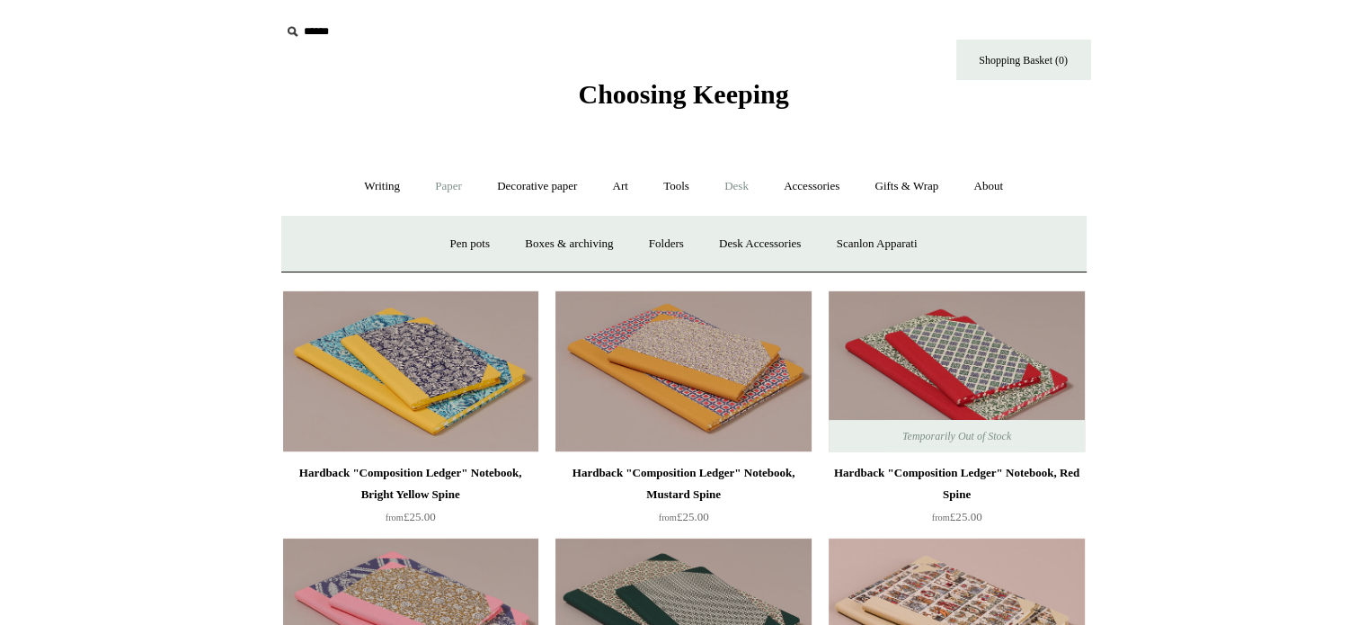
click at [446, 184] on link "Paper +" at bounding box center [448, 187] width 59 height 48
click at [517, 227] on link "📆 Dated Diaries 📆" at bounding box center [541, 244] width 131 height 48
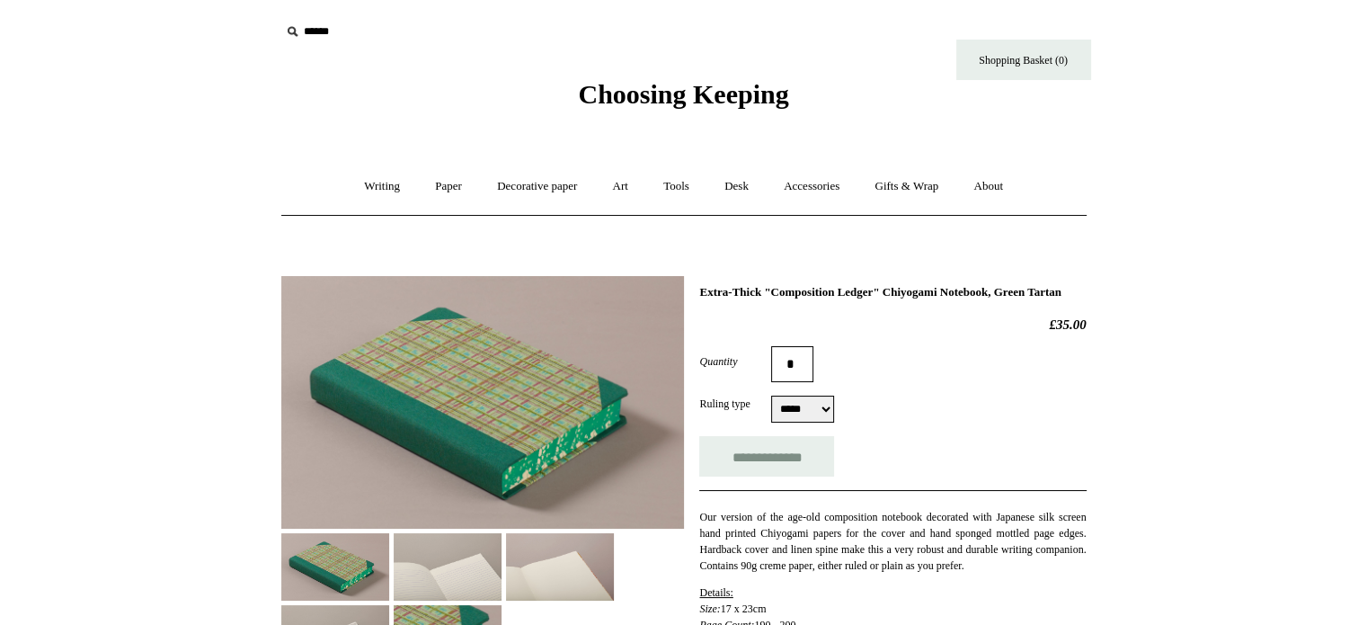
click at [809, 418] on select "***** *****" at bounding box center [802, 409] width 63 height 27
select select "*****"
click at [771, 409] on select "***** *****" at bounding box center [802, 409] width 63 height 27
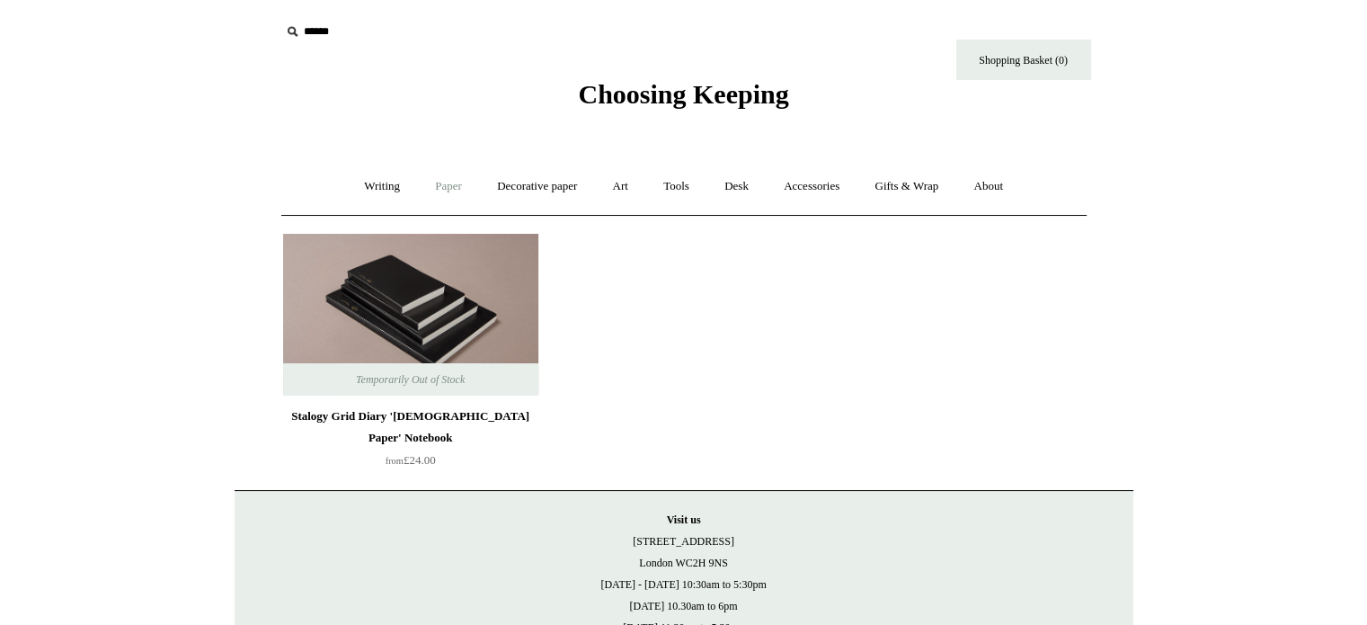
click at [443, 184] on link "Paper +" at bounding box center [448, 187] width 59 height 48
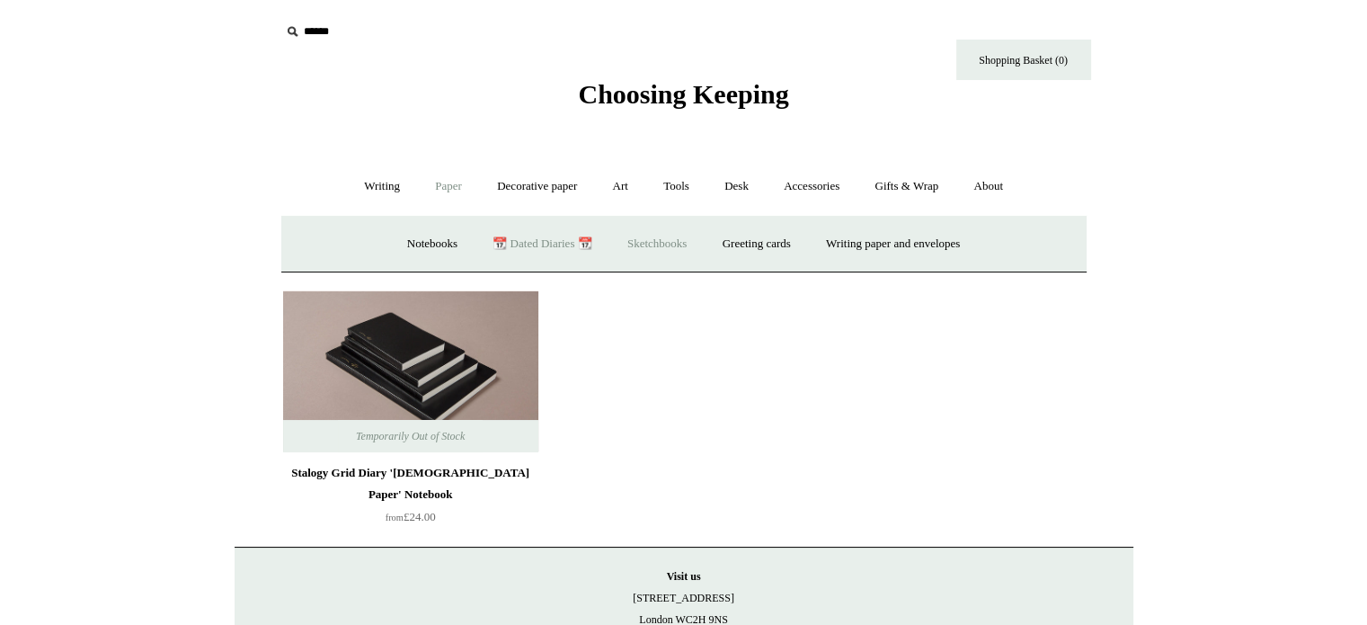
click at [653, 236] on link "Sketchbooks +" at bounding box center [657, 244] width 92 height 48
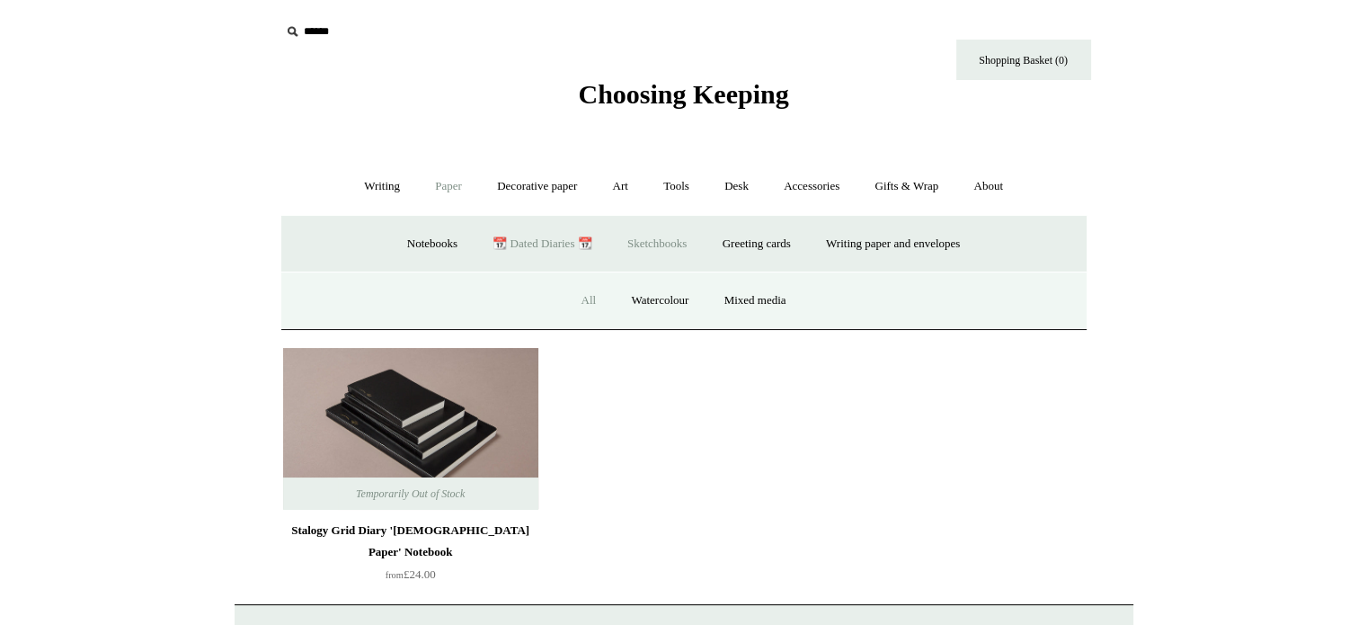
click at [591, 298] on link "All" at bounding box center [589, 301] width 48 height 48
click at [367, 180] on link "Writing +" at bounding box center [382, 187] width 68 height 48
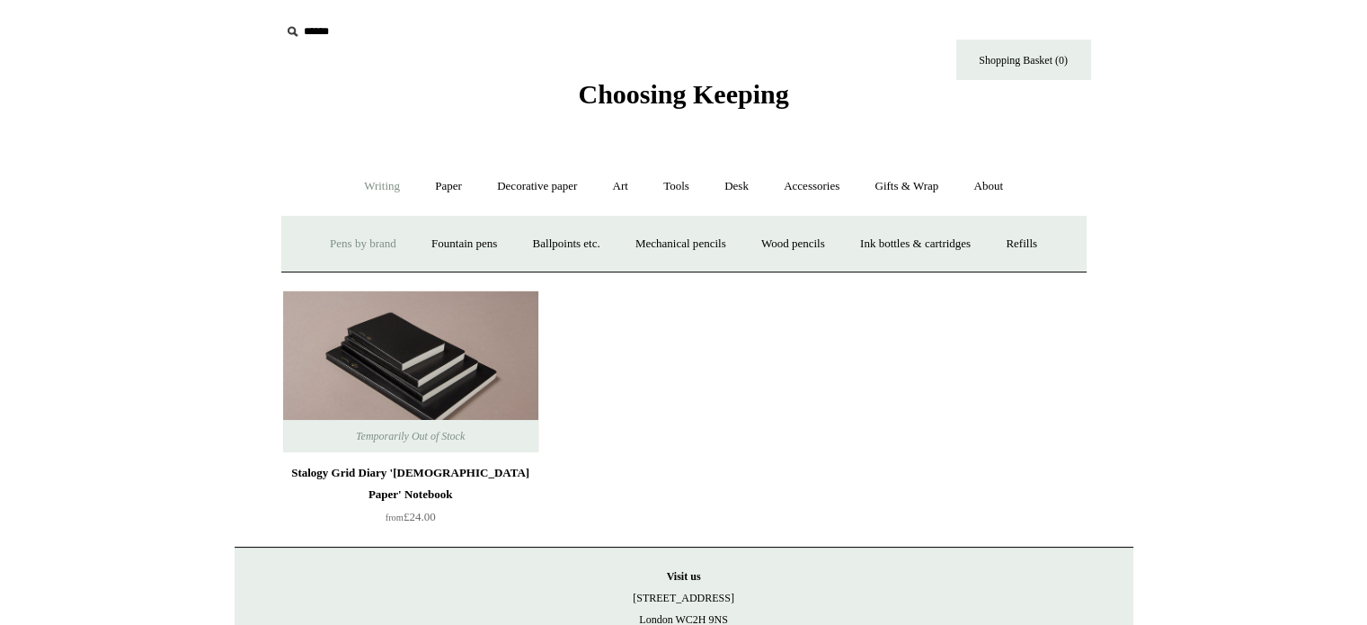
click at [370, 244] on link "Pens by brand +" at bounding box center [363, 244] width 99 height 48
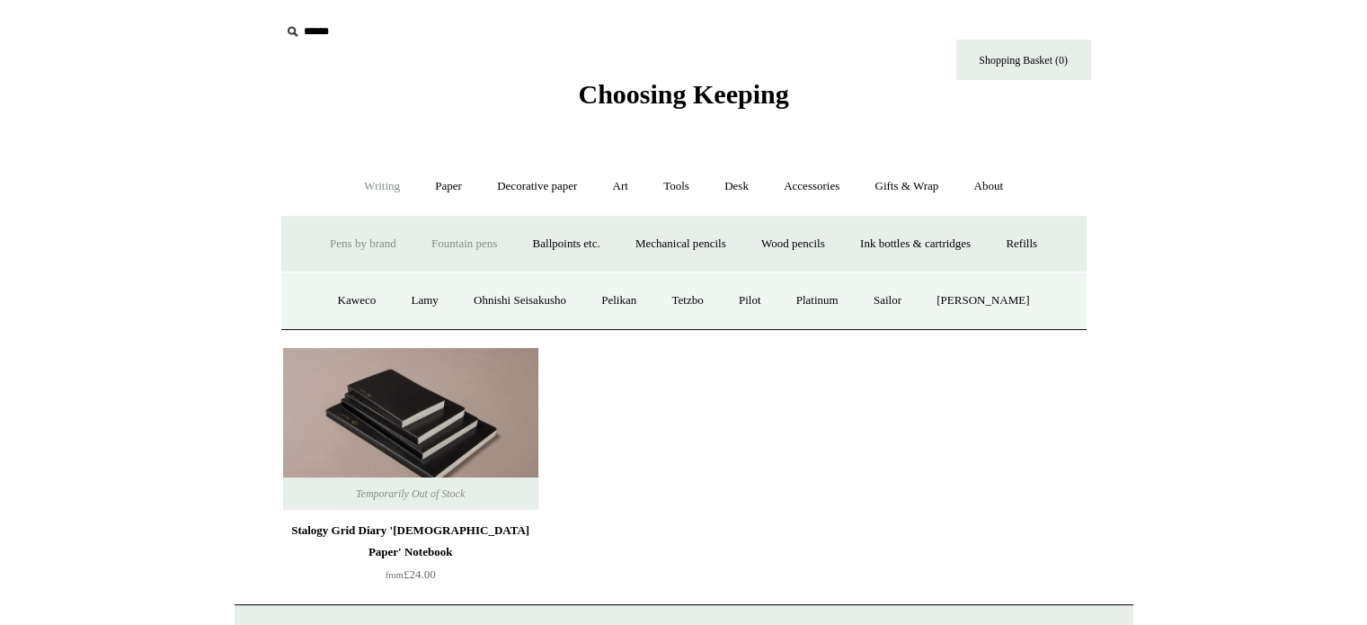
click at [436, 245] on link "Fountain pens +" at bounding box center [464, 244] width 98 height 48
click at [641, 95] on span "Choosing Keeping" at bounding box center [683, 94] width 210 height 30
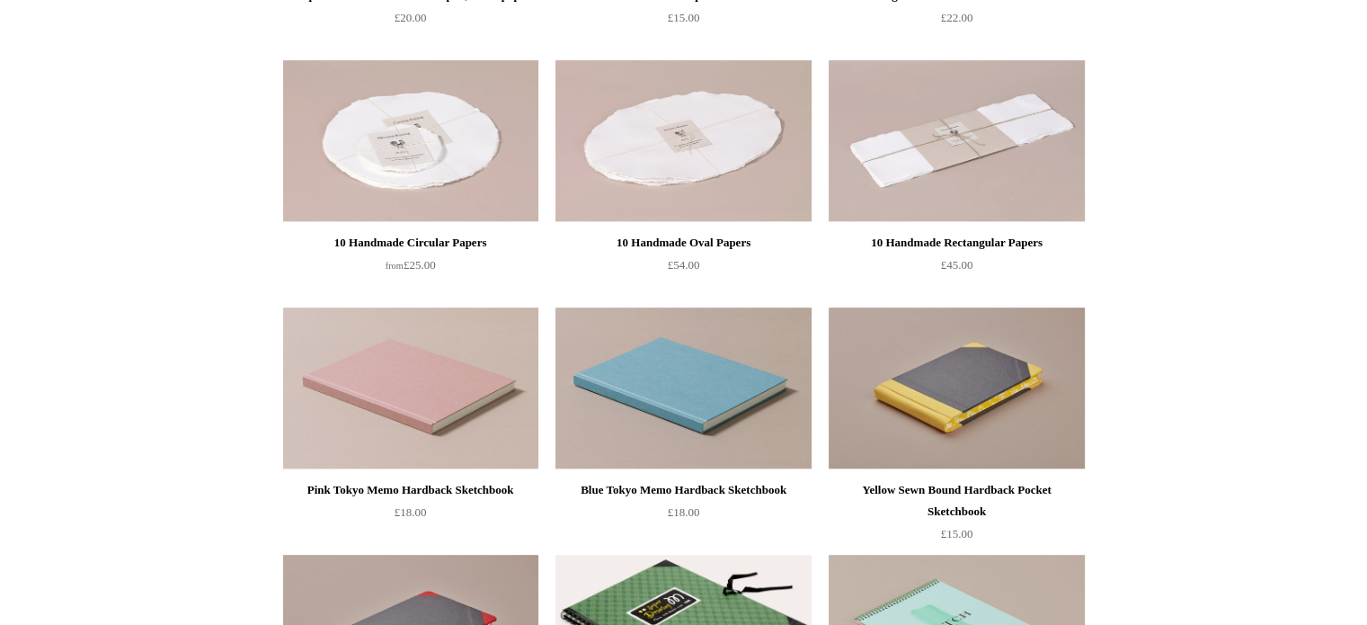
scroll to position [672, 0]
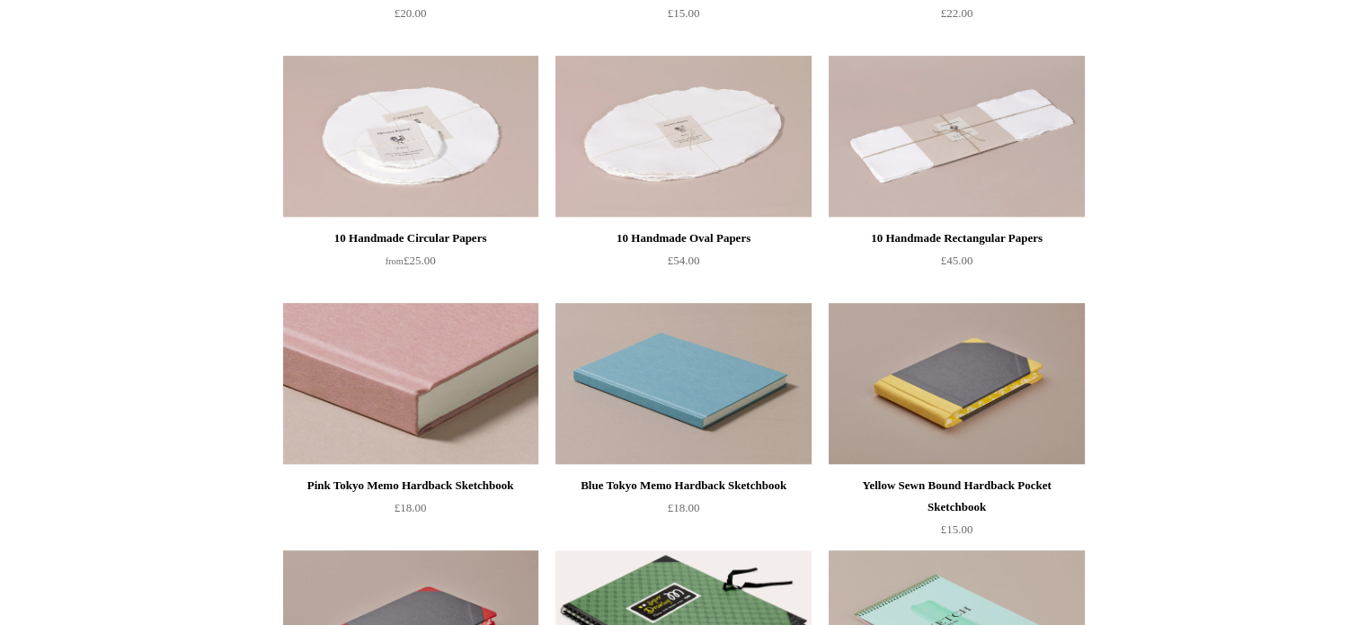
click at [321, 427] on img at bounding box center [410, 384] width 255 height 162
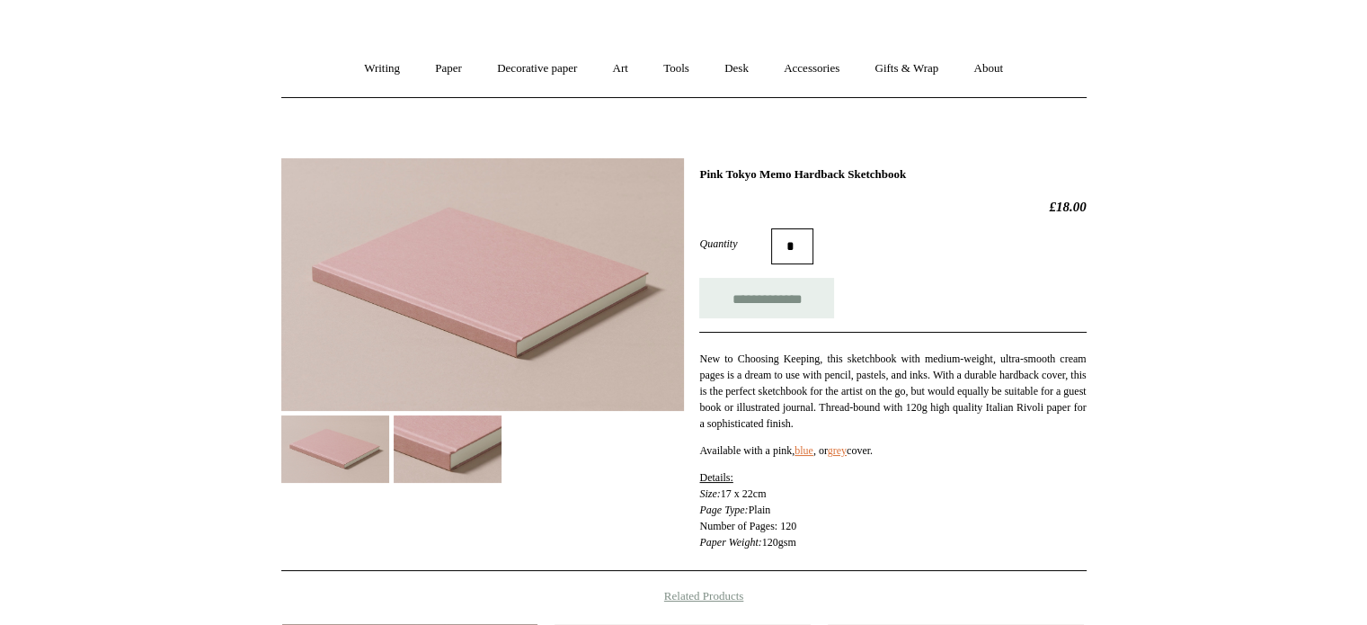
scroll to position [119, 0]
click at [488, 456] on img at bounding box center [448, 447] width 108 height 67
